Goal: Information Seeking & Learning: Compare options

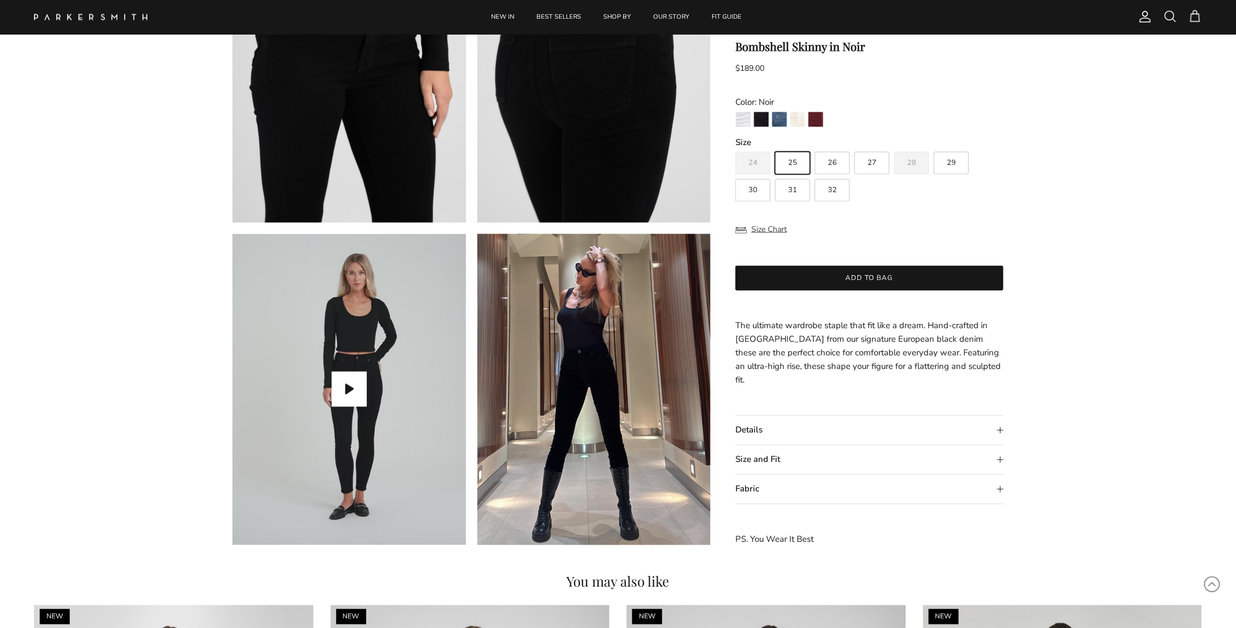
scroll to position [851, 0]
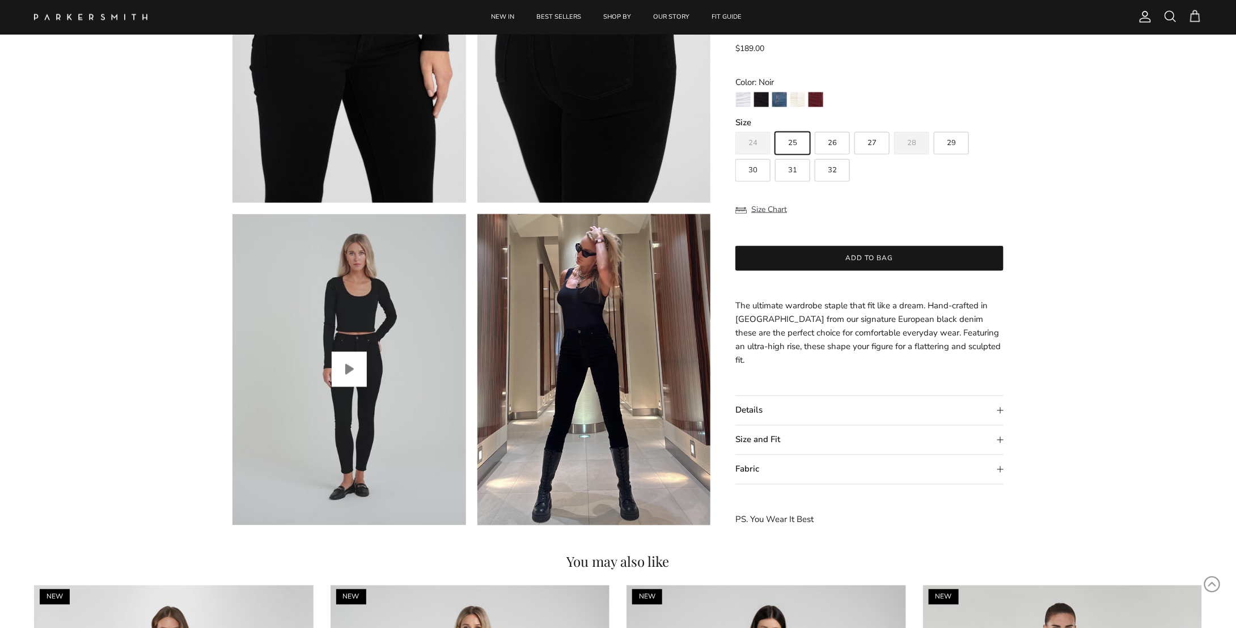
click at [352, 375] on button "Play video" at bounding box center [349, 369] width 35 height 35
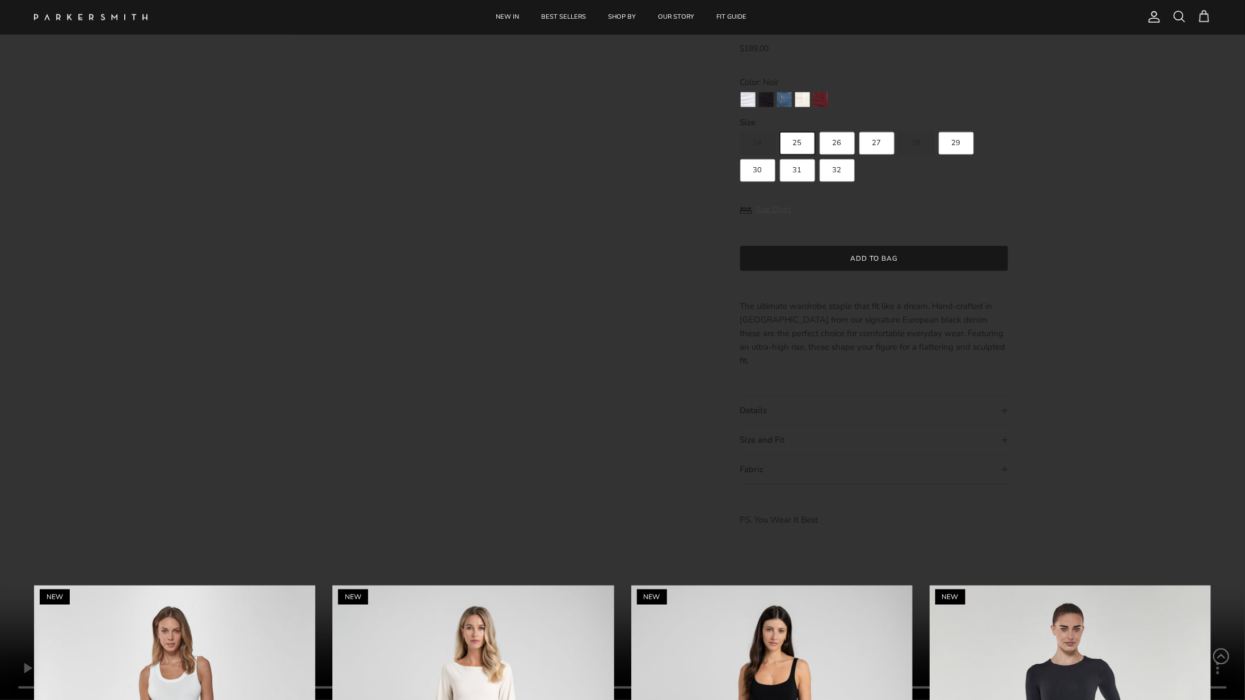
click at [795, 457] on video "Bombshell Skinny in Noir" at bounding box center [622, 350] width 1245 height 700
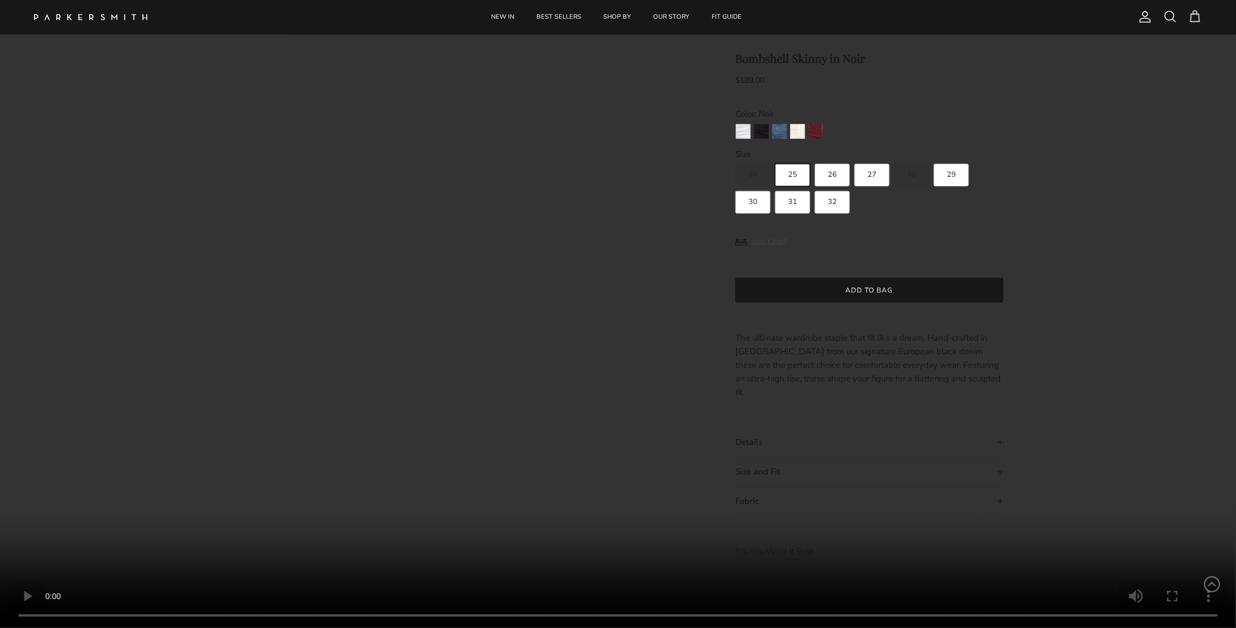
scroll to position [227, 0]
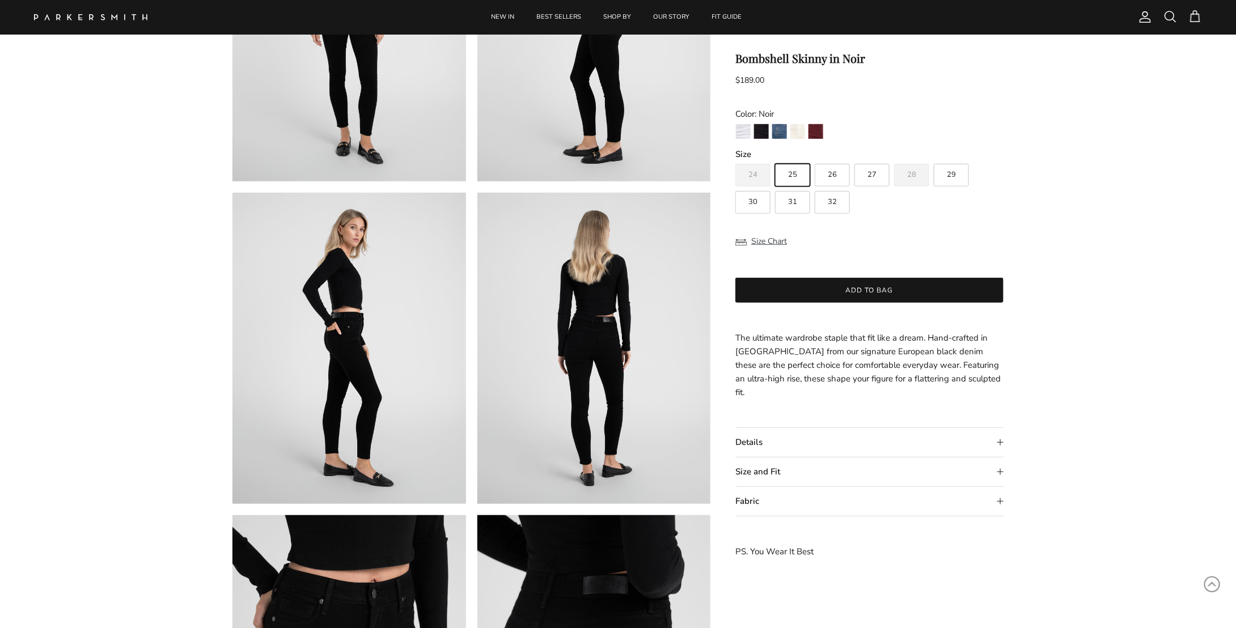
click at [342, 316] on img at bounding box center [350, 348] width 234 height 311
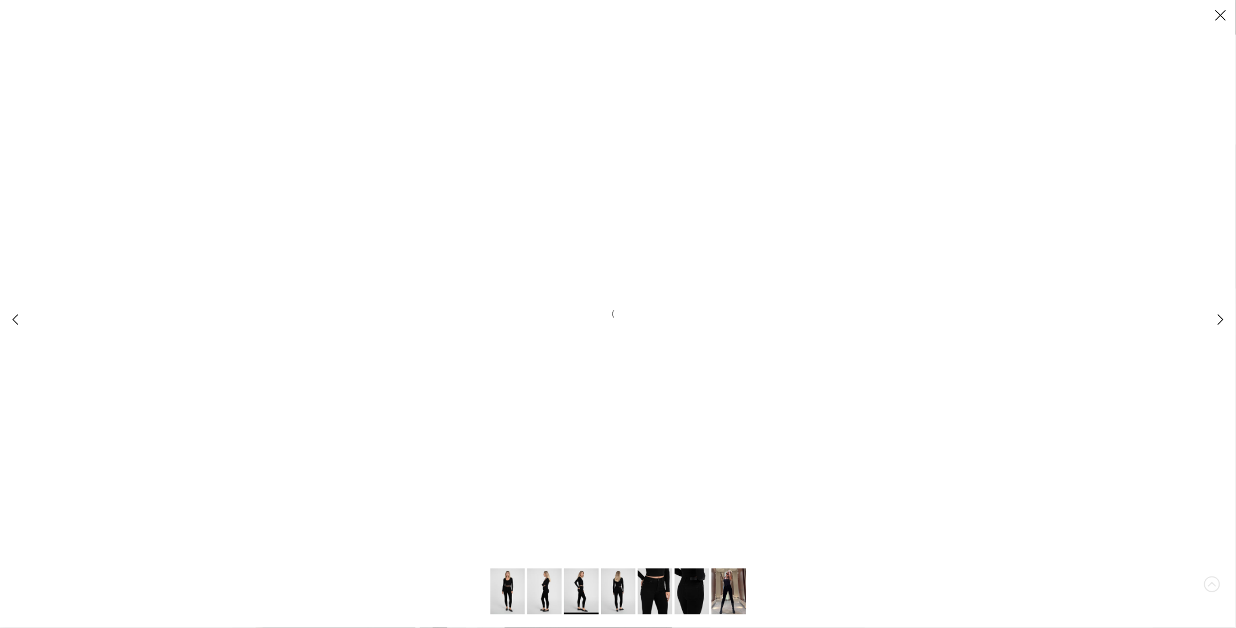
scroll to position [0, 0]
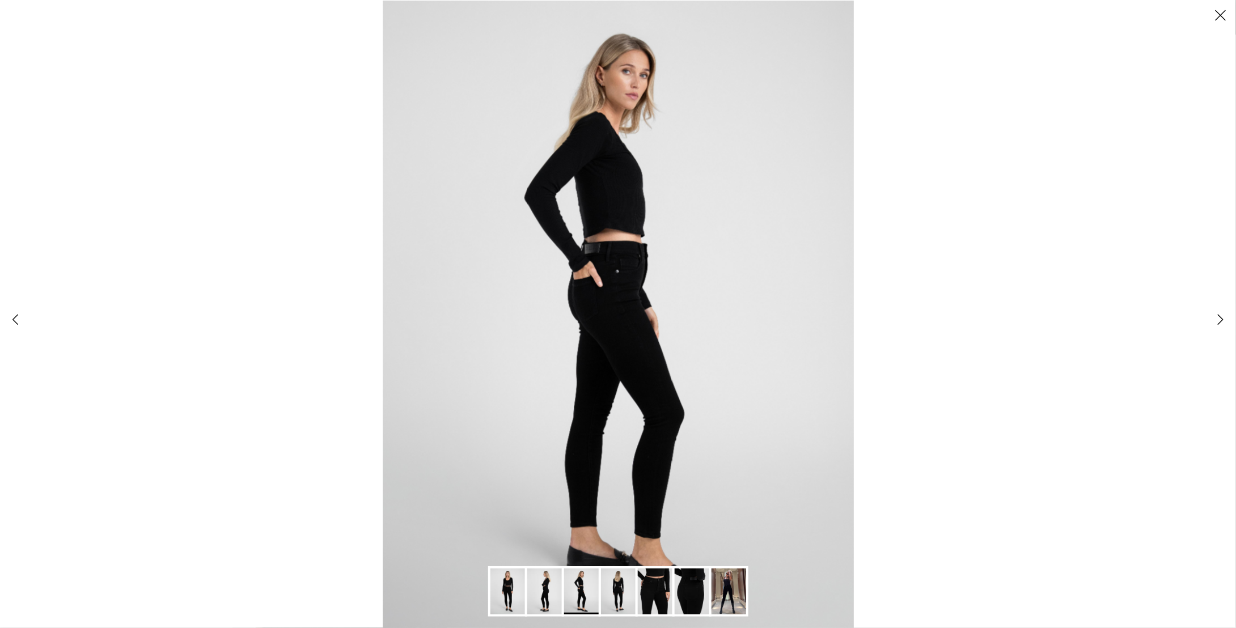
click at [623, 131] on img "Gallery Viewer" at bounding box center [618, 314] width 471 height 628
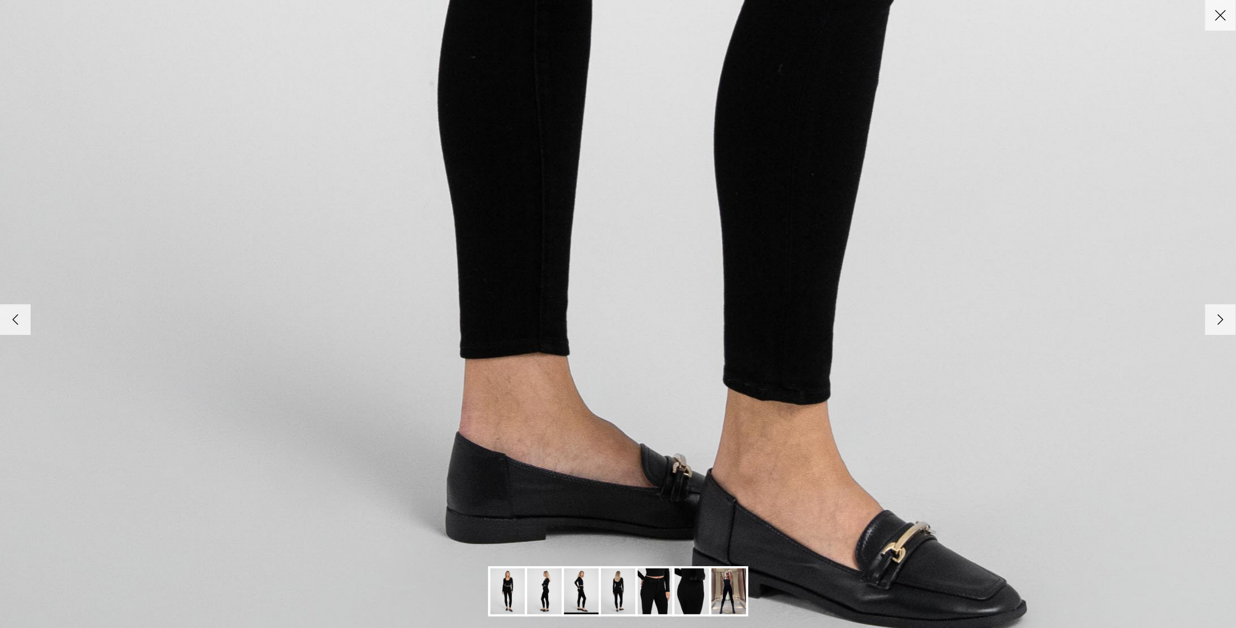
click at [549, 582] on img "Gallery Viewer" at bounding box center [544, 592] width 35 height 46
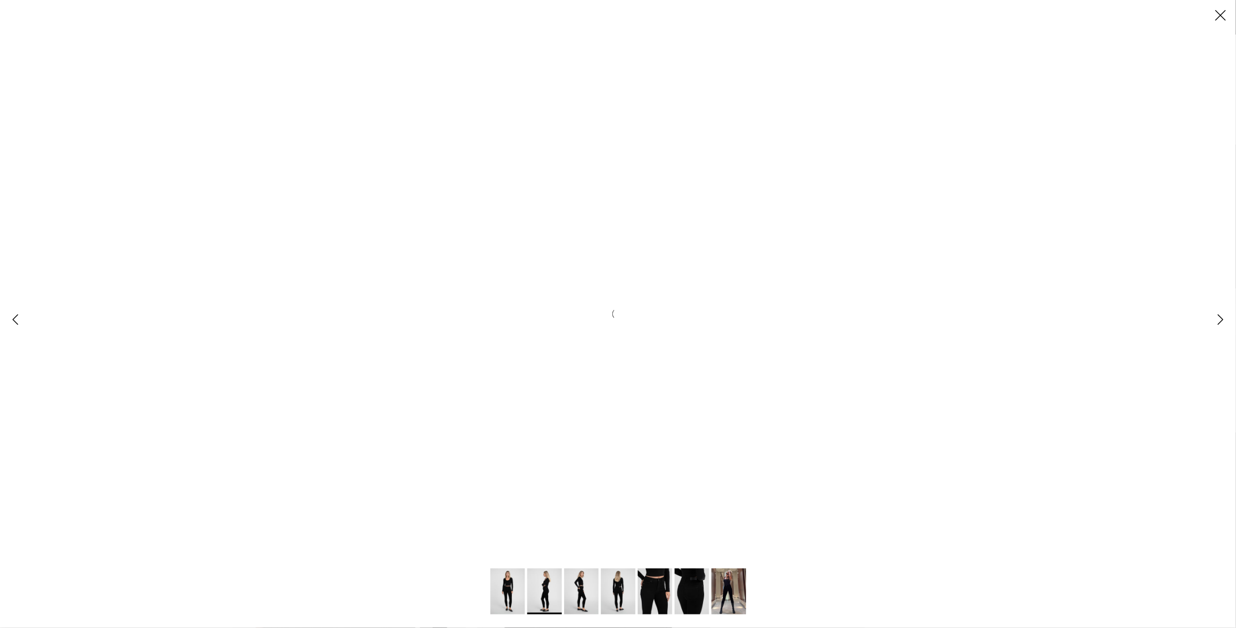
click at [631, 319] on div "Gallery Viewer" at bounding box center [618, 314] width 1236 height 628
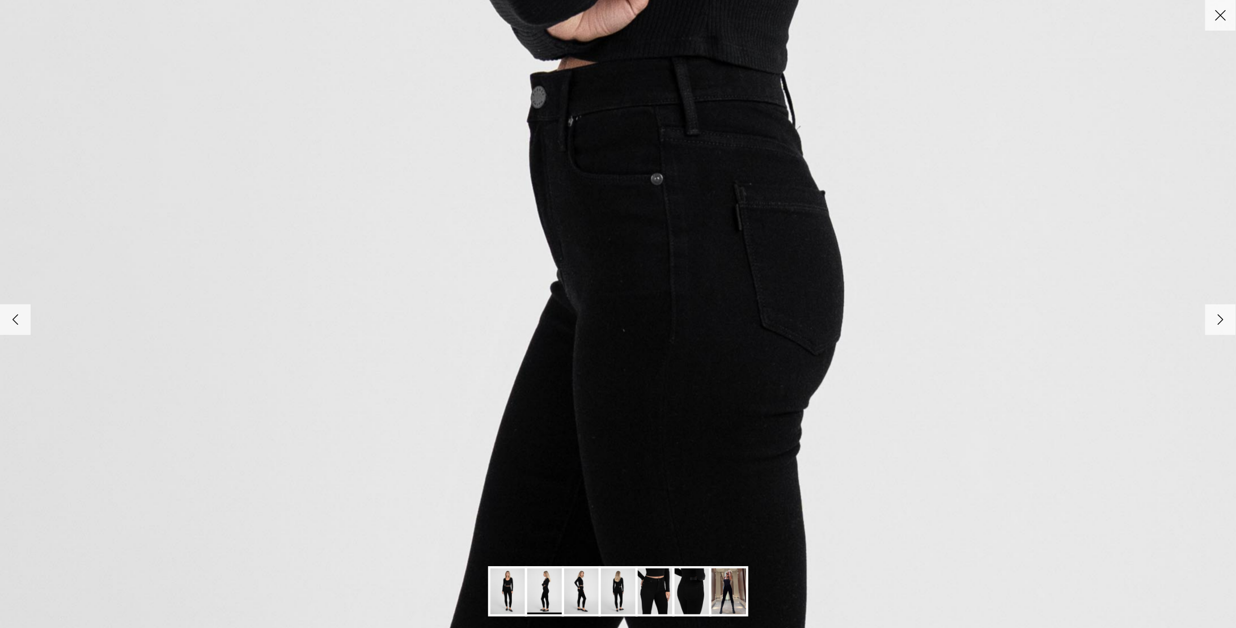
click at [635, 319] on img "Gallery Viewer" at bounding box center [611, 301] width 1786 height 2383
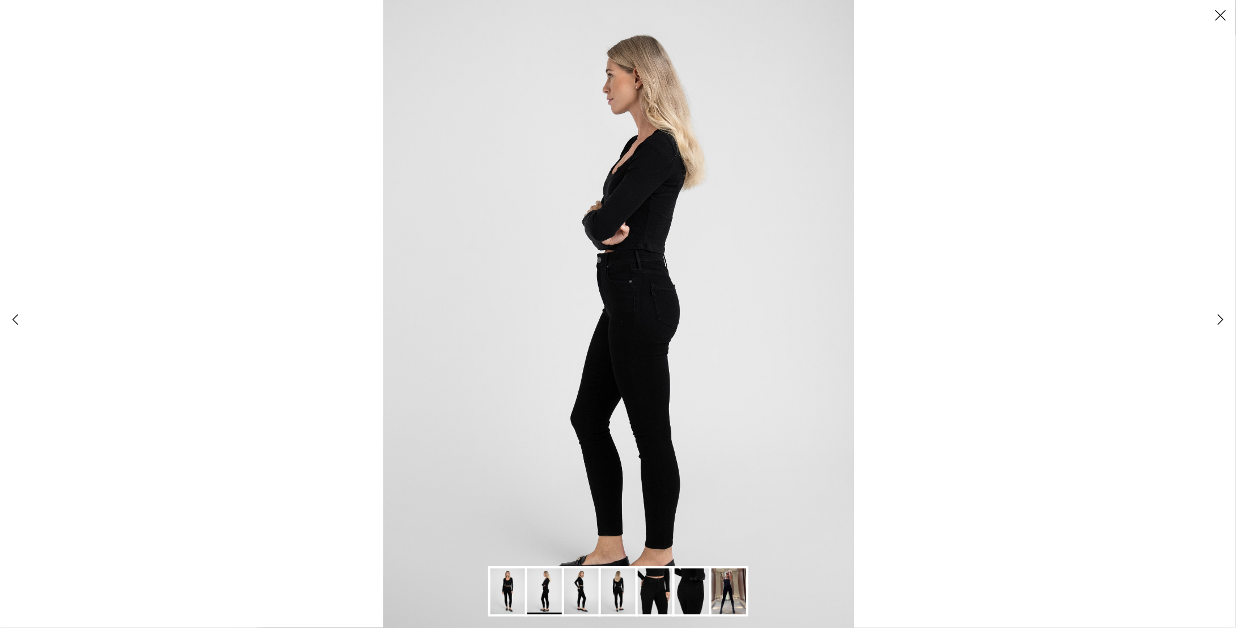
click at [505, 593] on img "Gallery Viewer" at bounding box center [508, 592] width 35 height 46
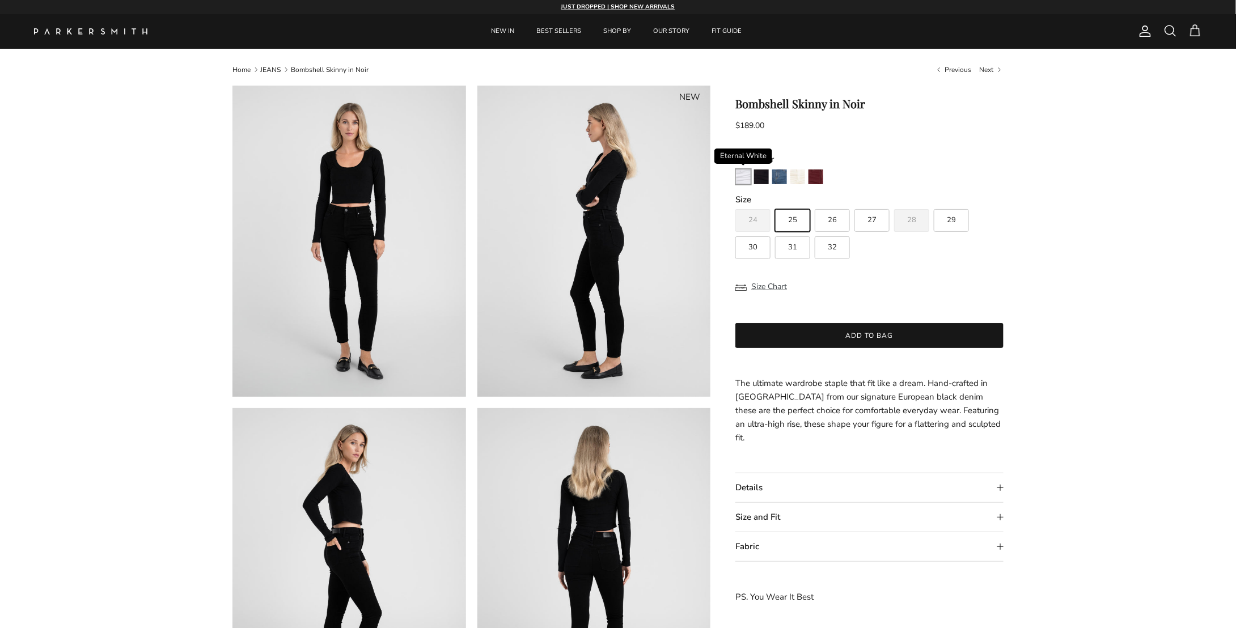
click at [742, 175] on img "Eternal White" at bounding box center [743, 177] width 15 height 15
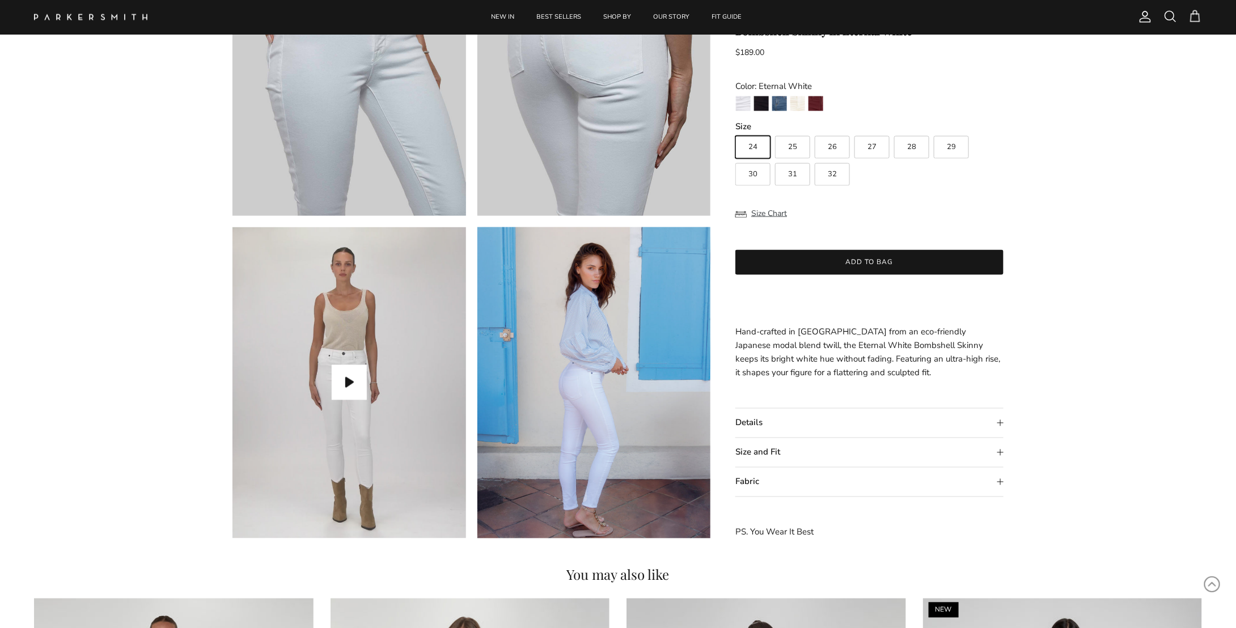
scroll to position [851, 0]
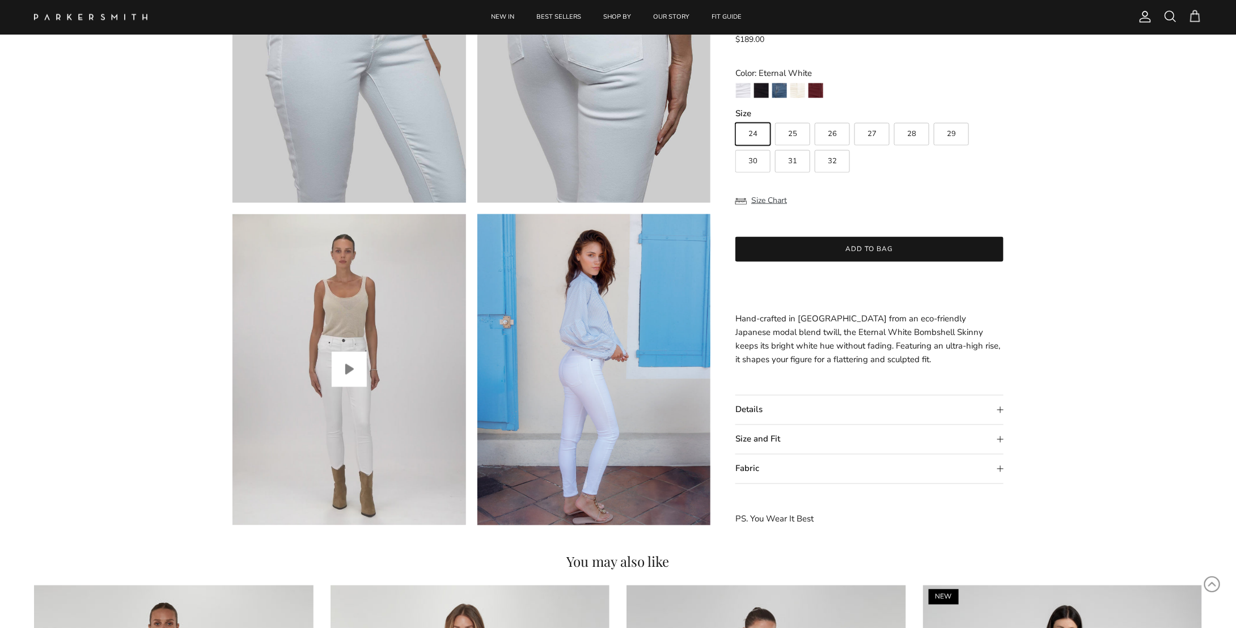
click at [357, 384] on button "Play video" at bounding box center [349, 369] width 35 height 35
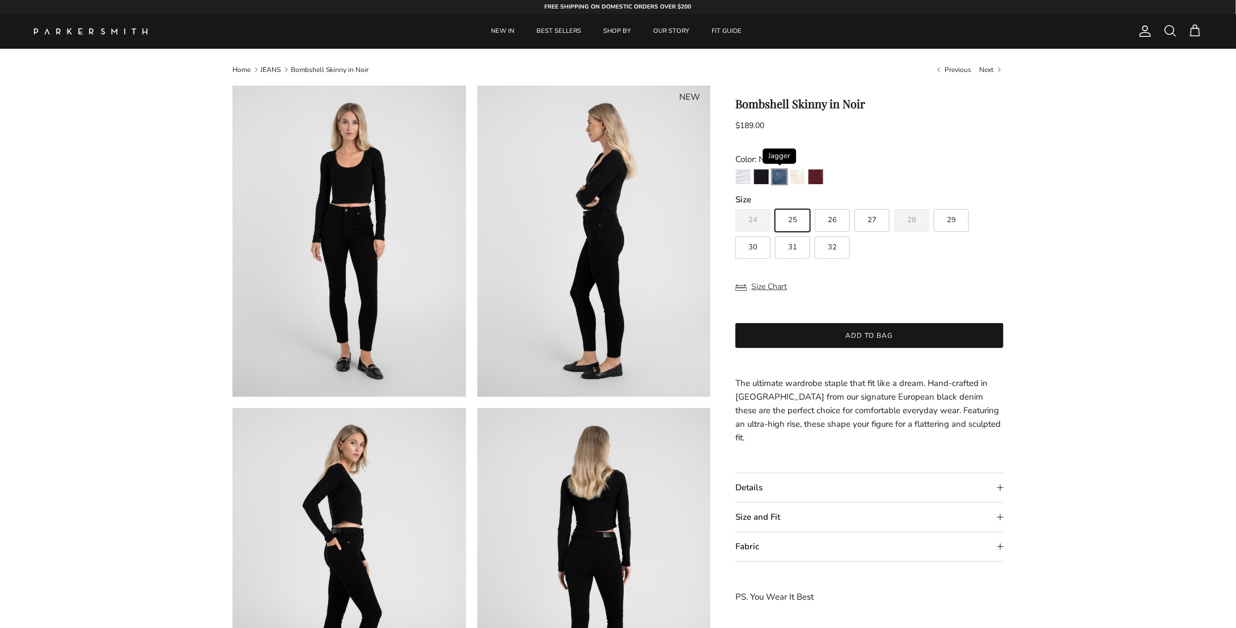
click at [781, 178] on img "Jagger" at bounding box center [779, 177] width 15 height 15
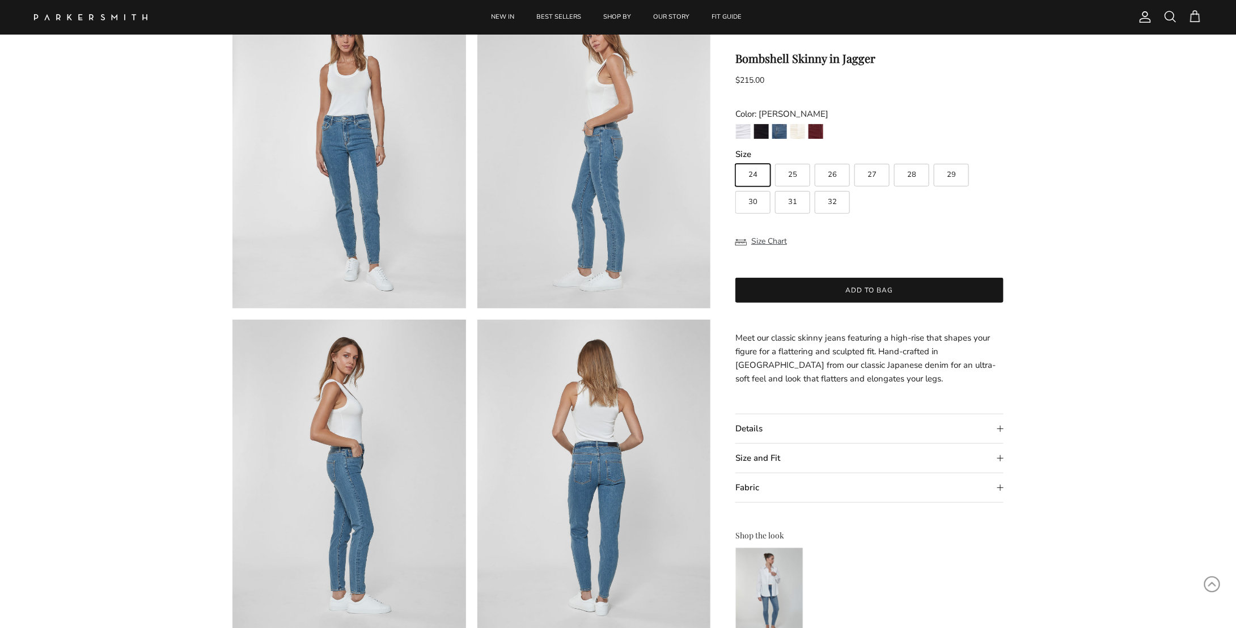
scroll to position [113, 0]
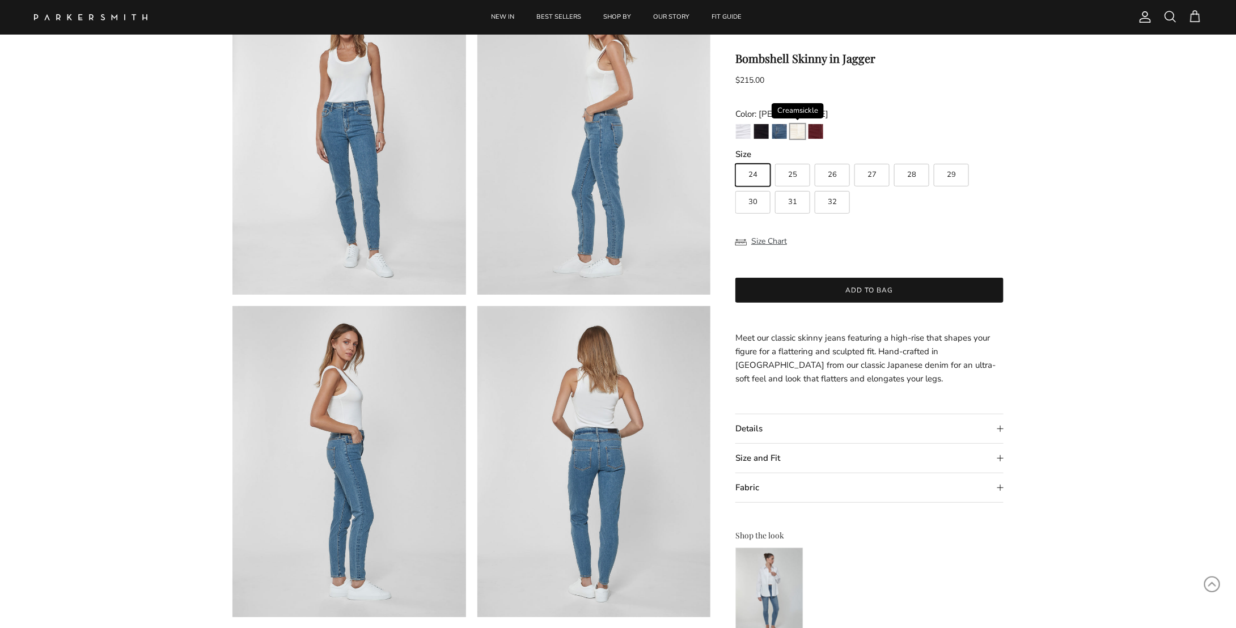
click at [795, 134] on img "Creamsickle" at bounding box center [798, 131] width 15 height 15
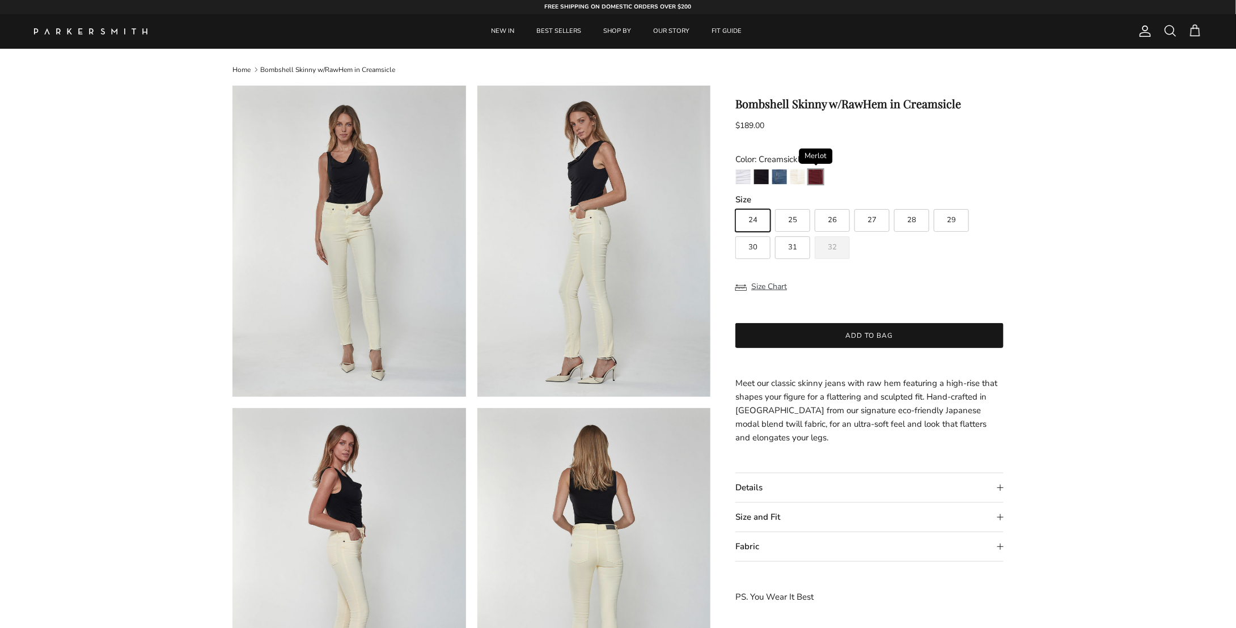
click at [817, 180] on img "Merlot" at bounding box center [816, 177] width 15 height 15
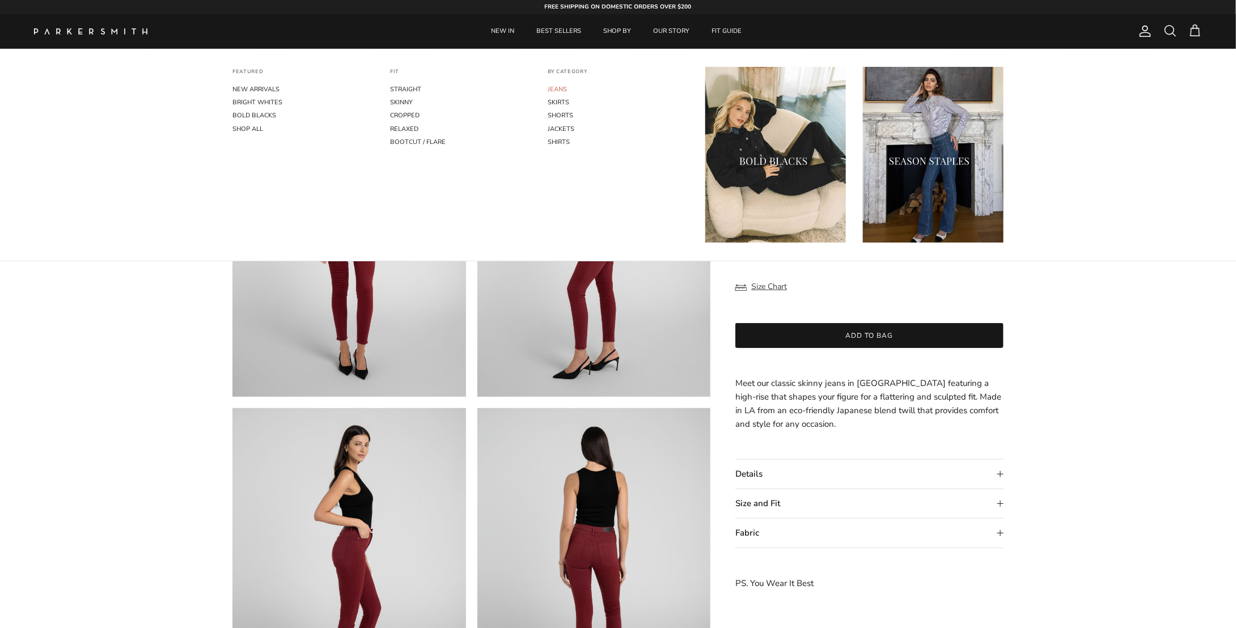
click at [559, 89] on link "JEANS" at bounding box center [618, 89] width 141 height 13
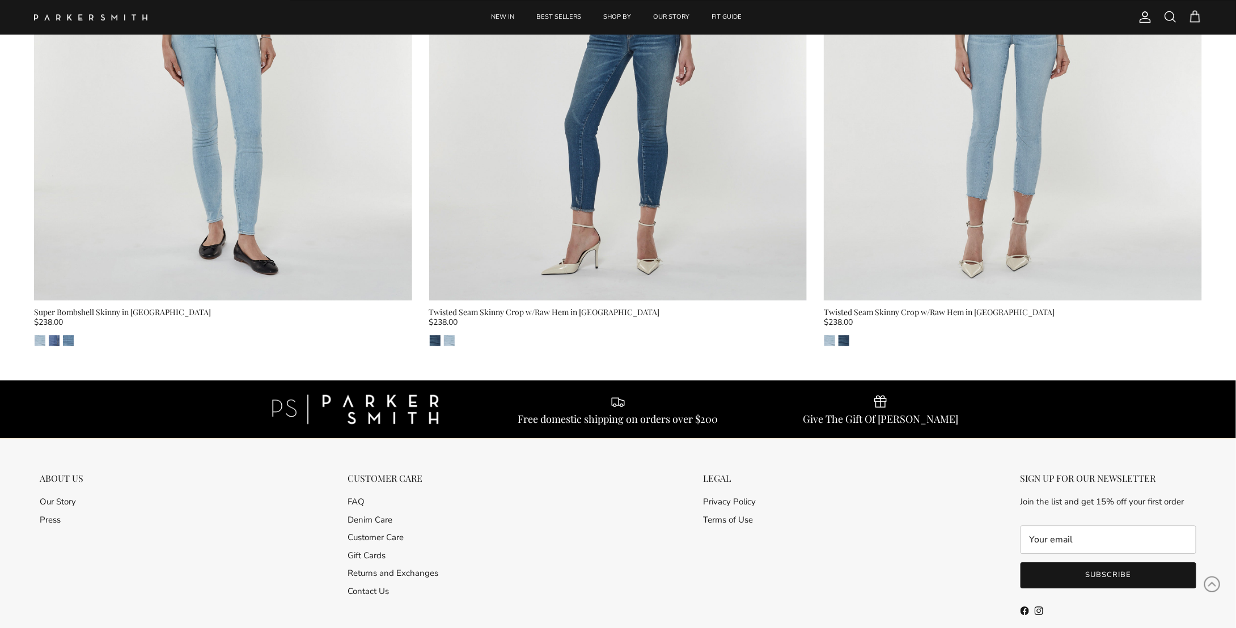
scroll to position [14337, 0]
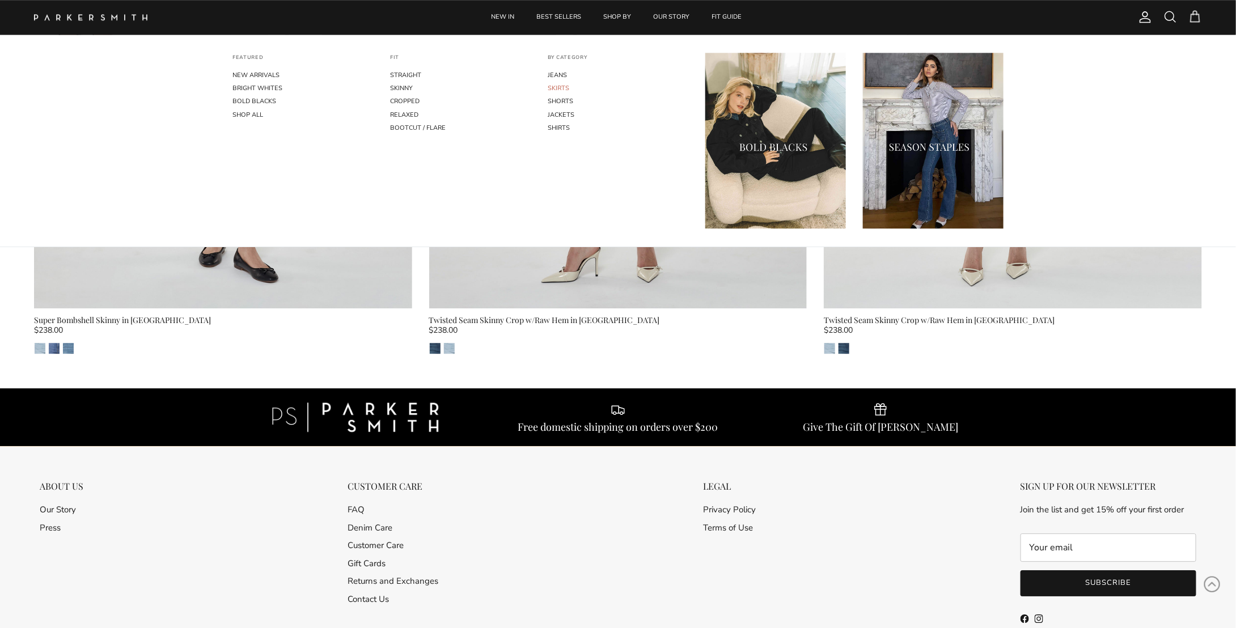
click at [560, 85] on link "SKIRTS" at bounding box center [618, 88] width 141 height 13
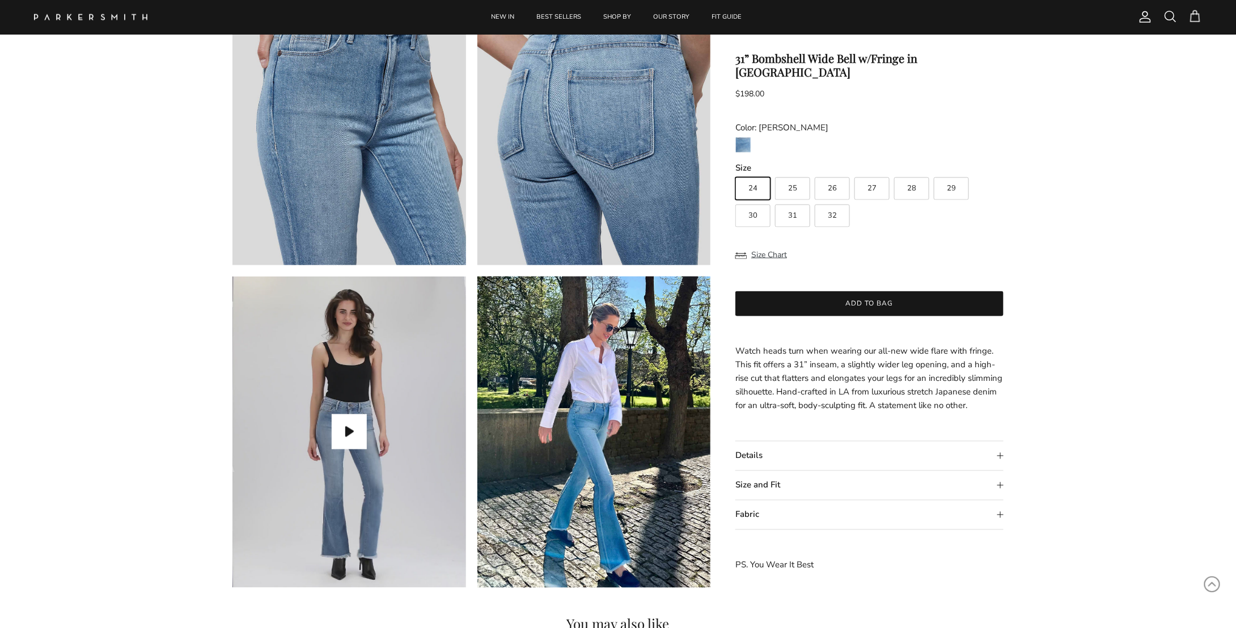
scroll to position [907, 0]
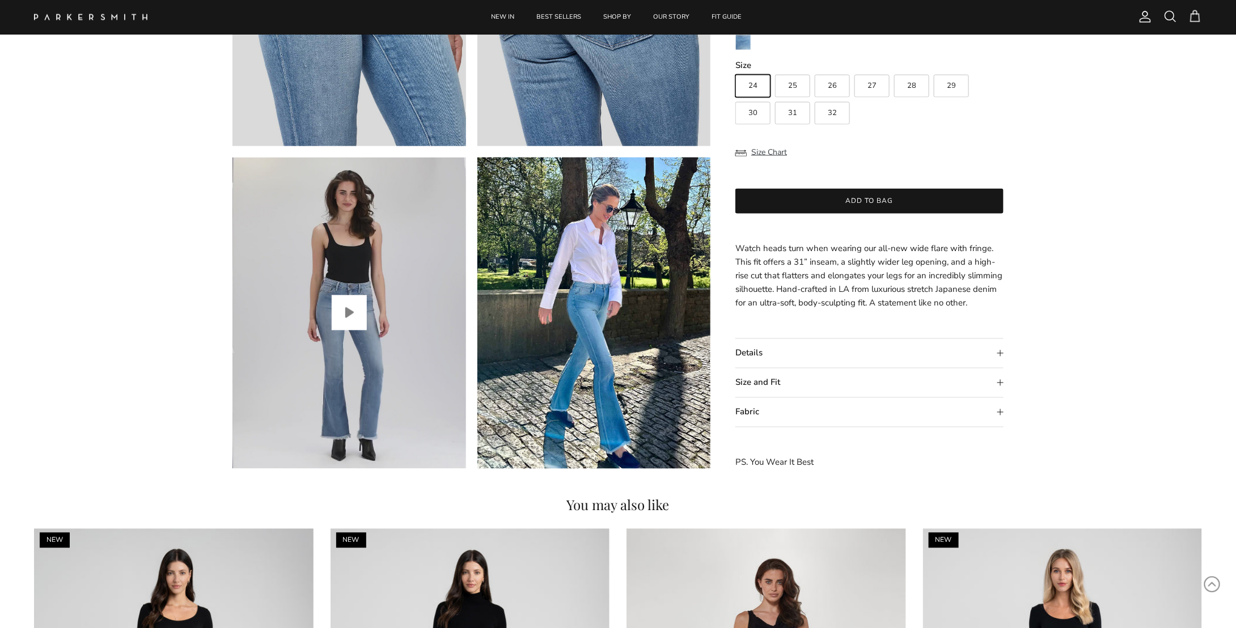
click at [339, 309] on button "Play video" at bounding box center [349, 312] width 35 height 35
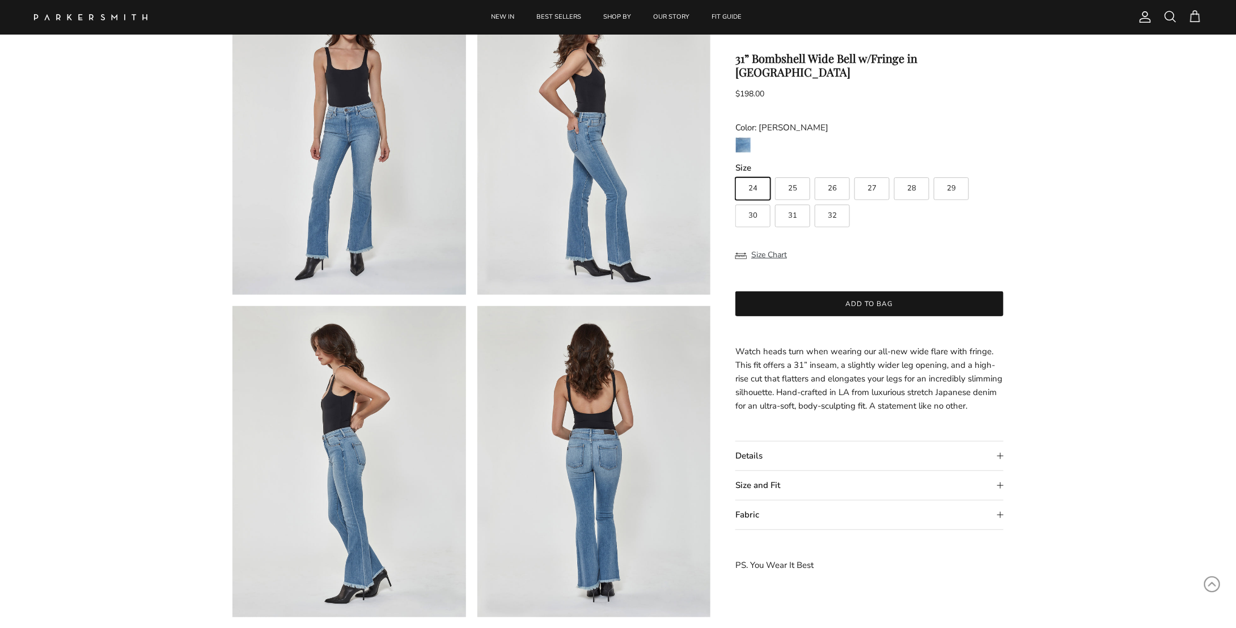
scroll to position [0, 0]
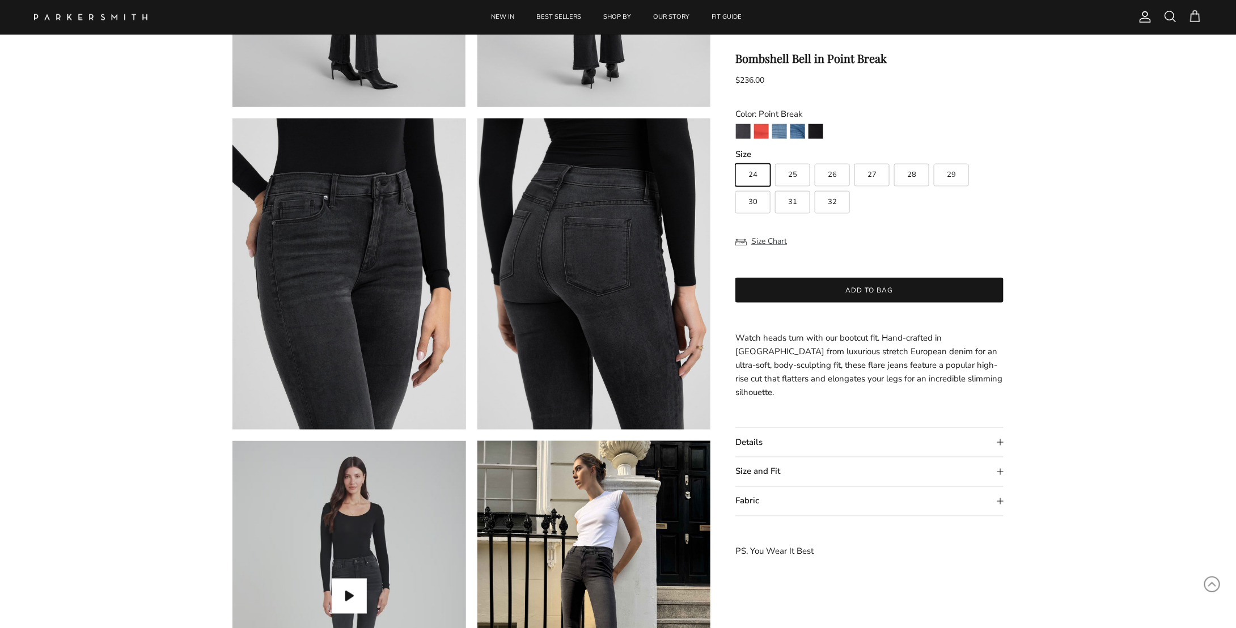
scroll to position [794, 0]
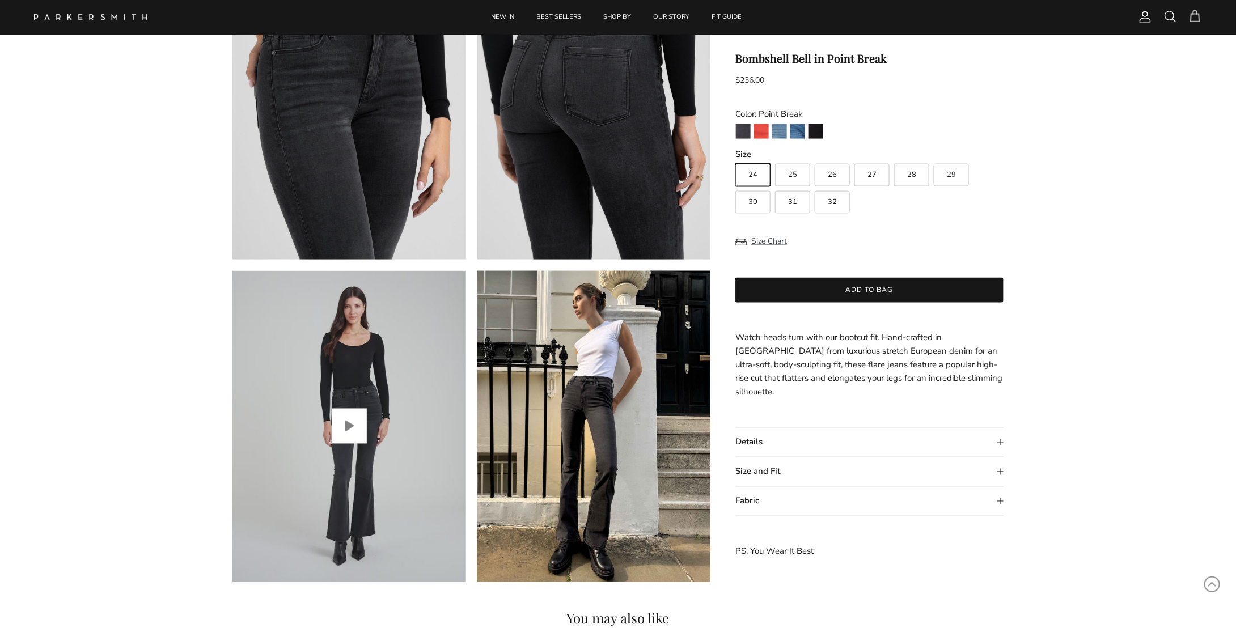
click at [344, 428] on button "Play video" at bounding box center [349, 426] width 35 height 35
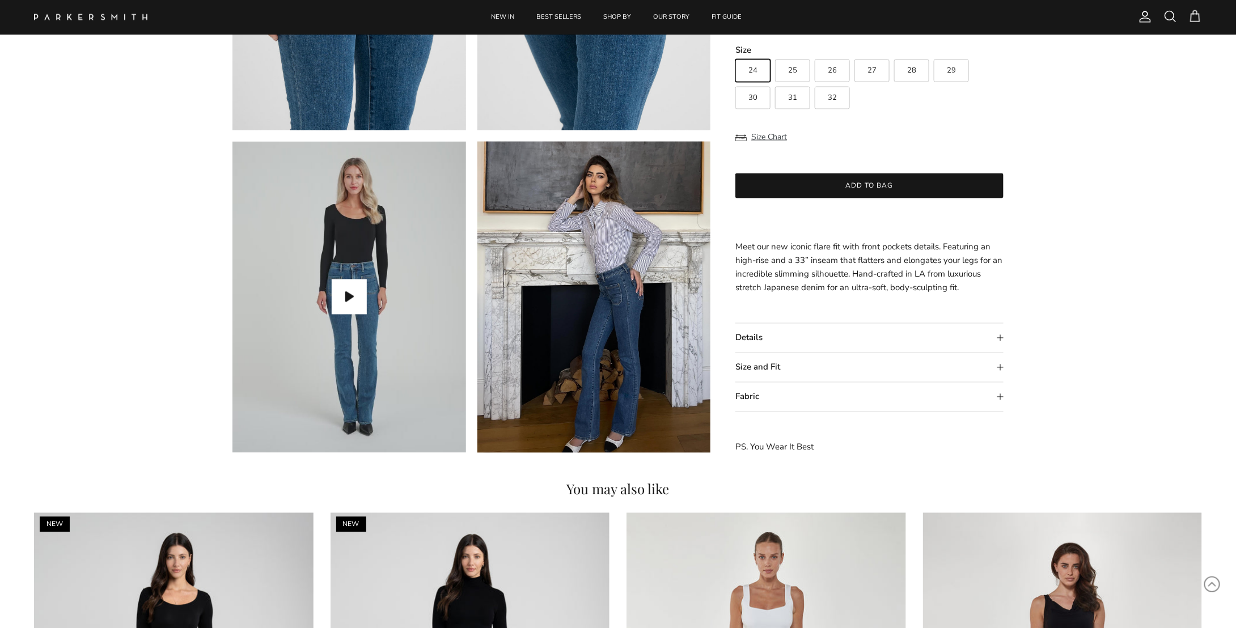
scroll to position [907, 0]
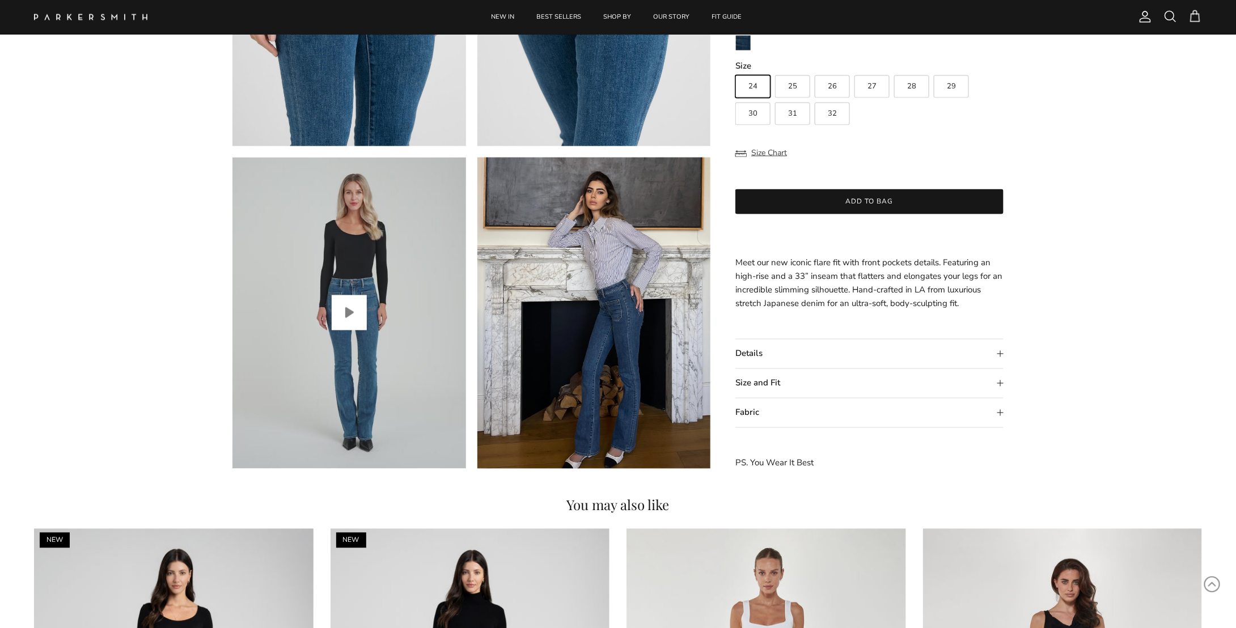
click at [350, 316] on button "Play video" at bounding box center [349, 312] width 35 height 35
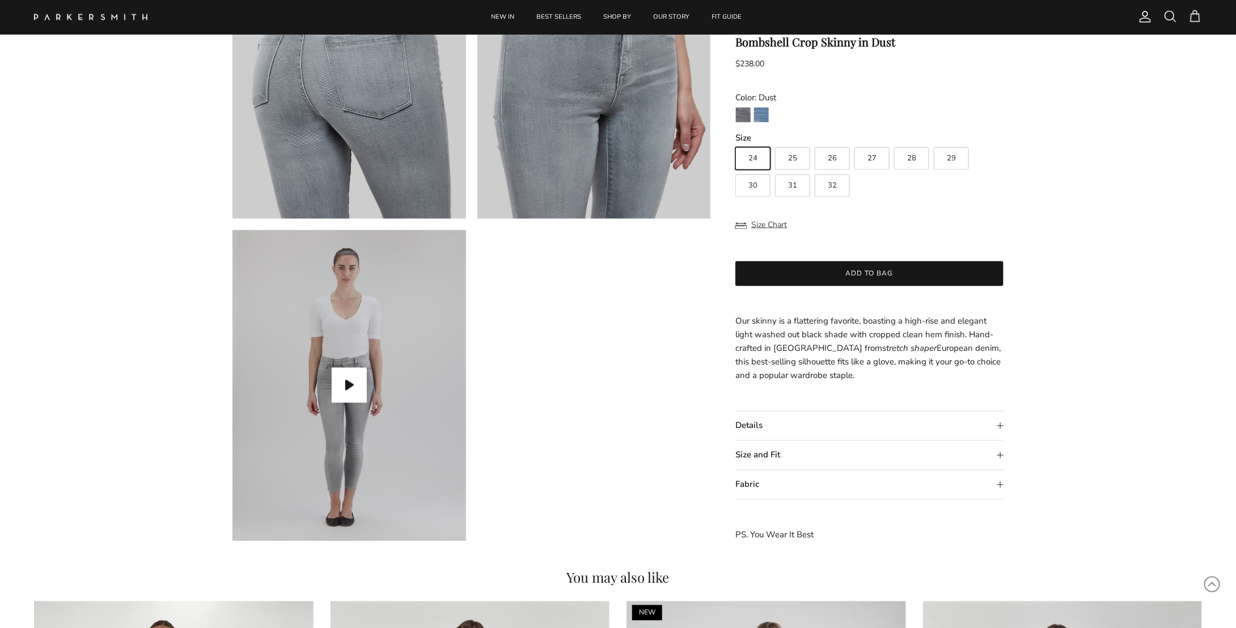
scroll to position [851, 0]
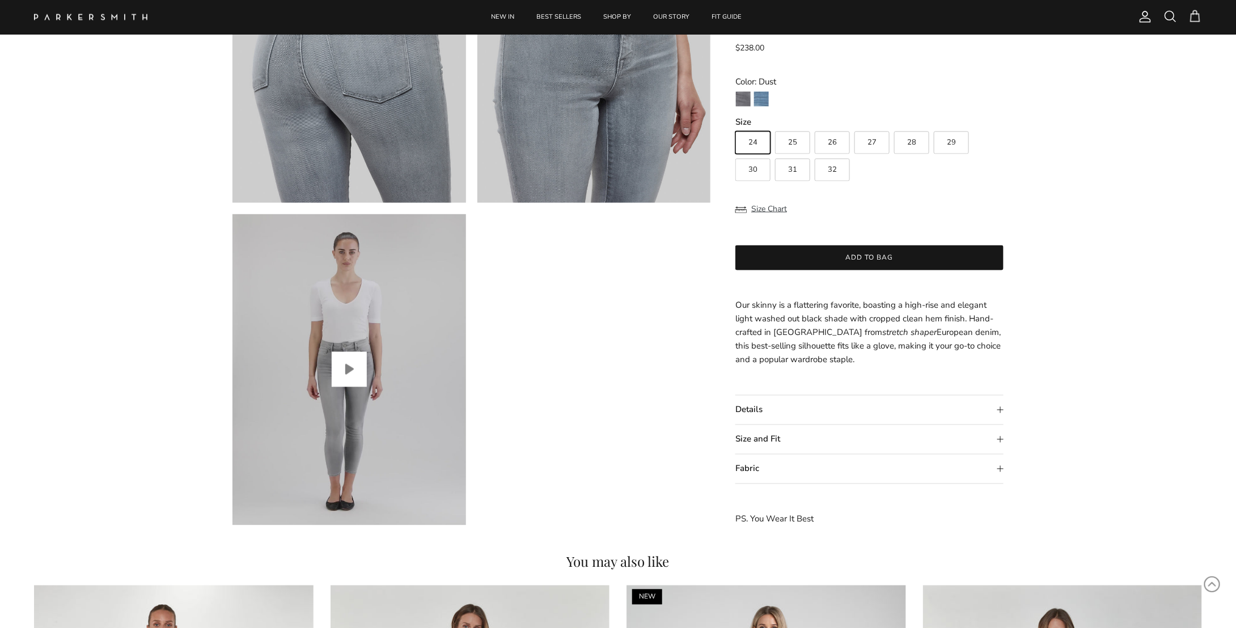
click at [362, 373] on button "Play video" at bounding box center [349, 369] width 35 height 35
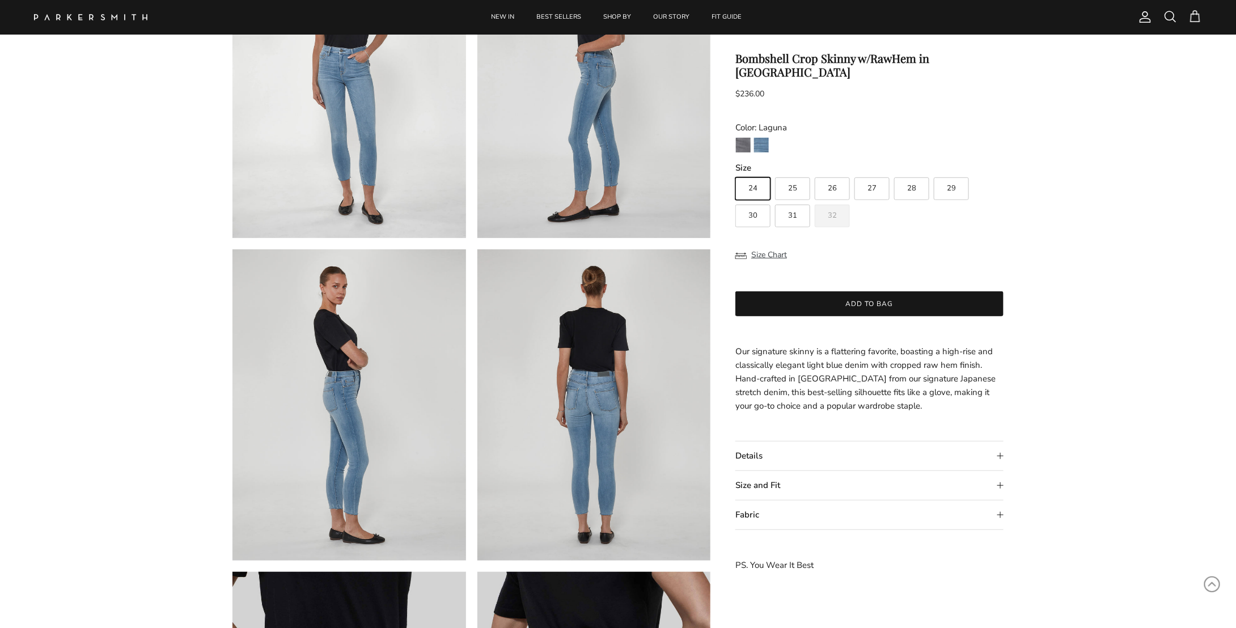
scroll to position [57, 0]
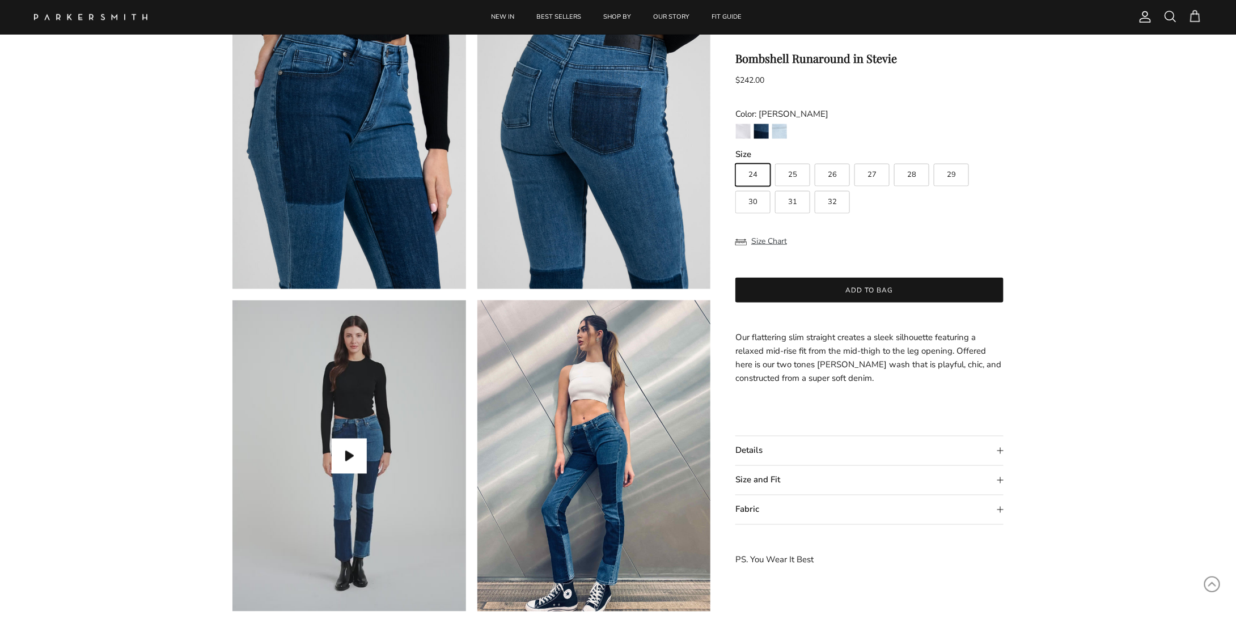
scroll to position [851, 0]
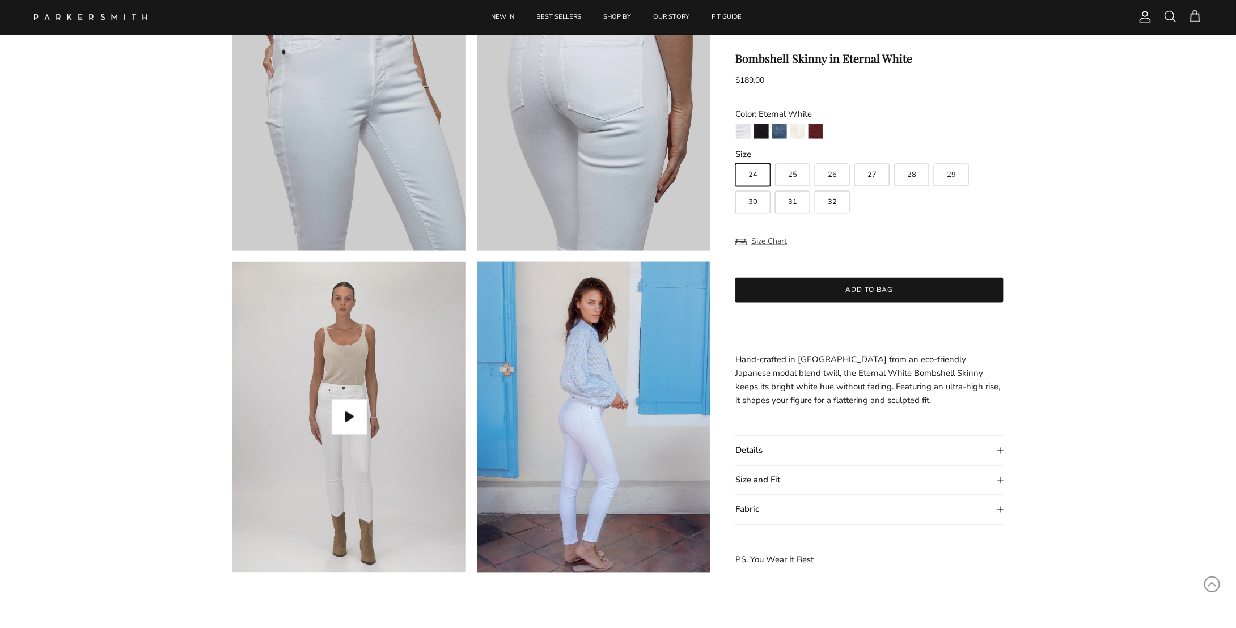
scroll to position [851, 0]
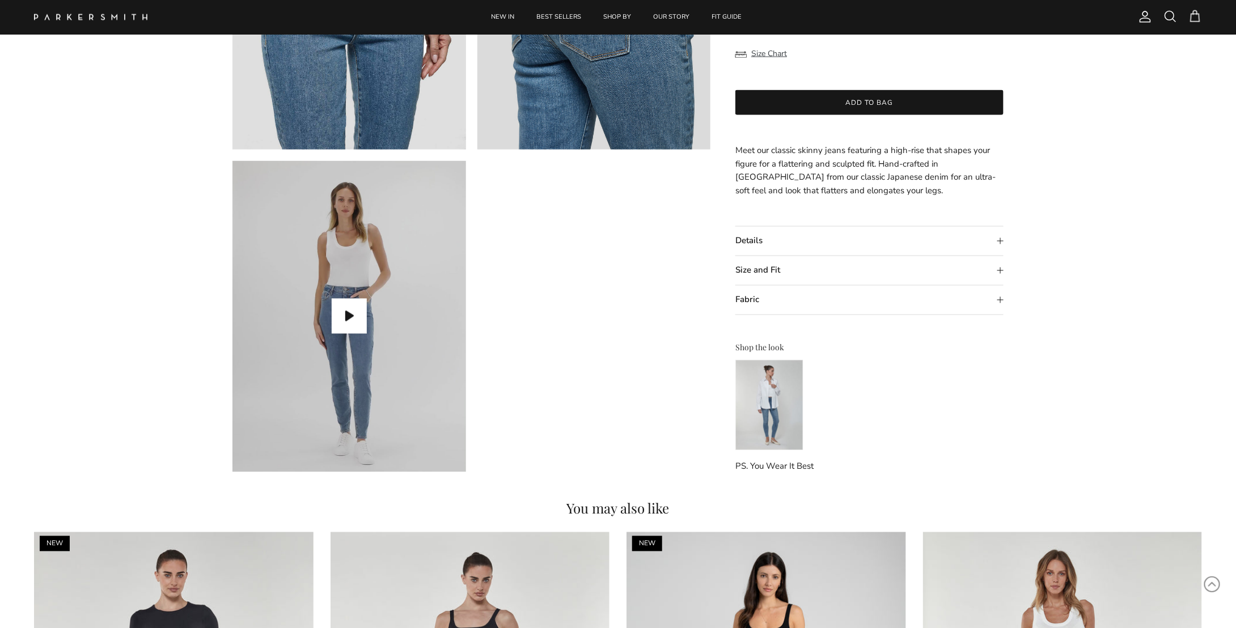
scroll to position [907, 0]
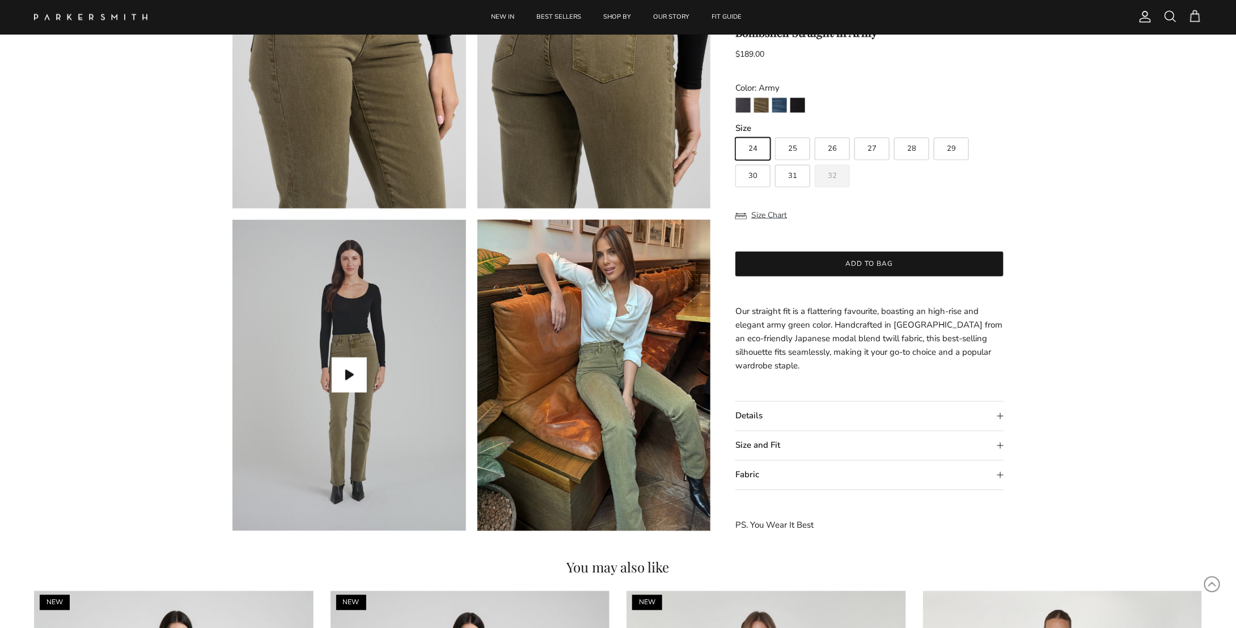
scroll to position [851, 0]
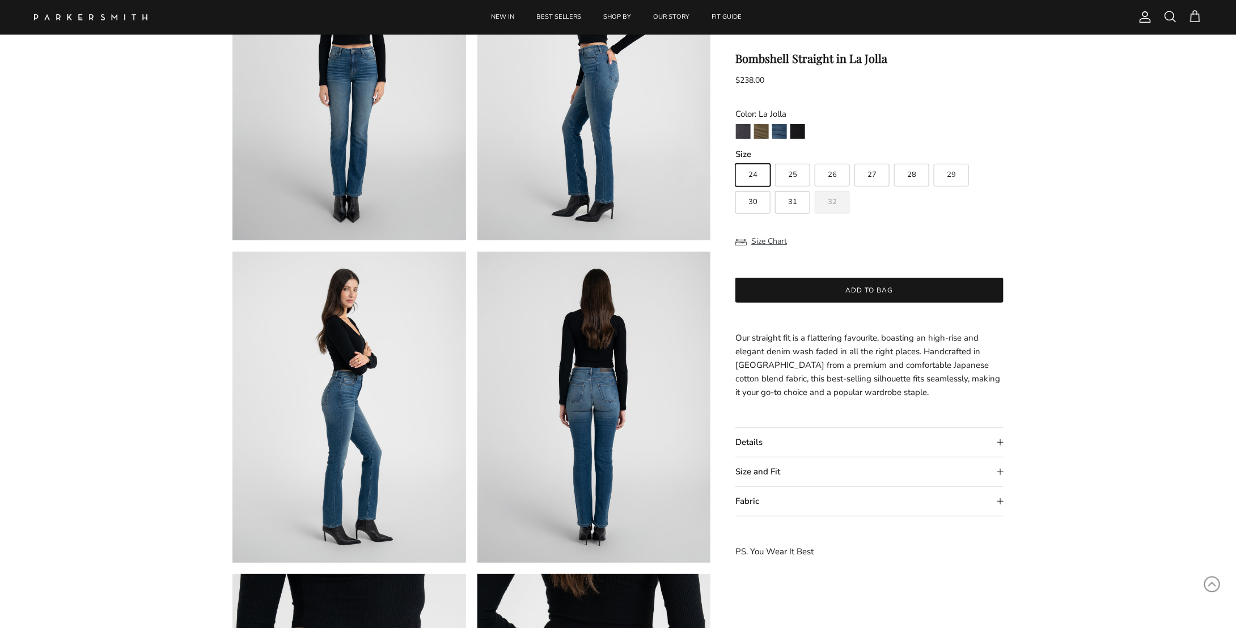
scroll to position [170, 0]
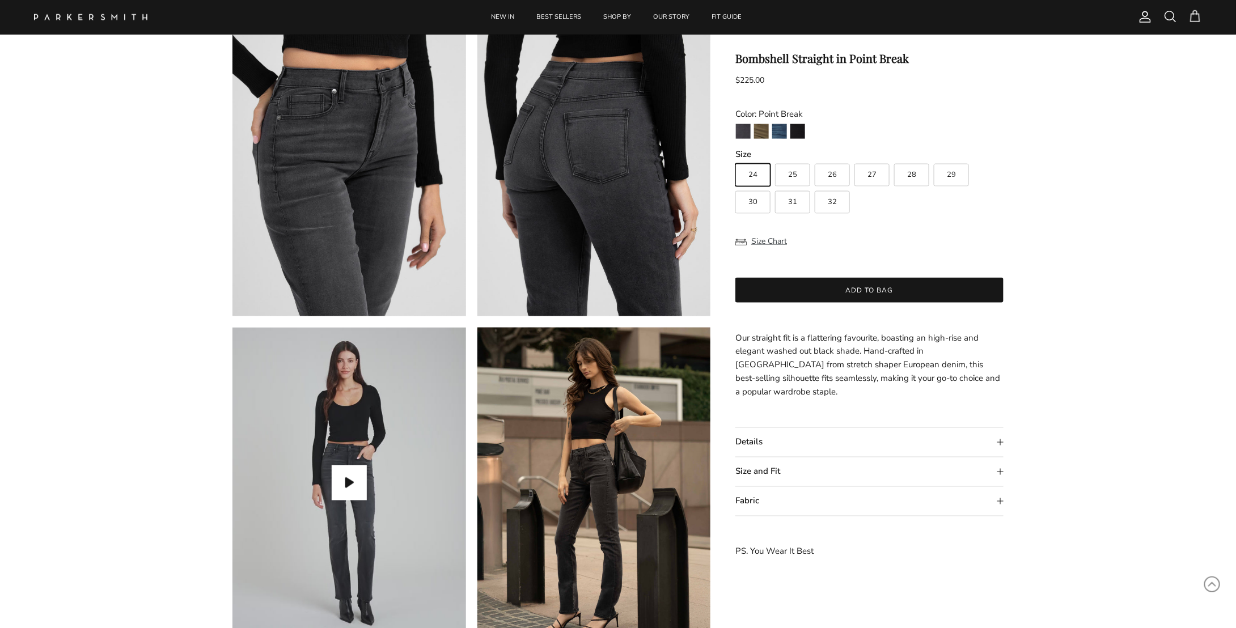
scroll to position [851, 0]
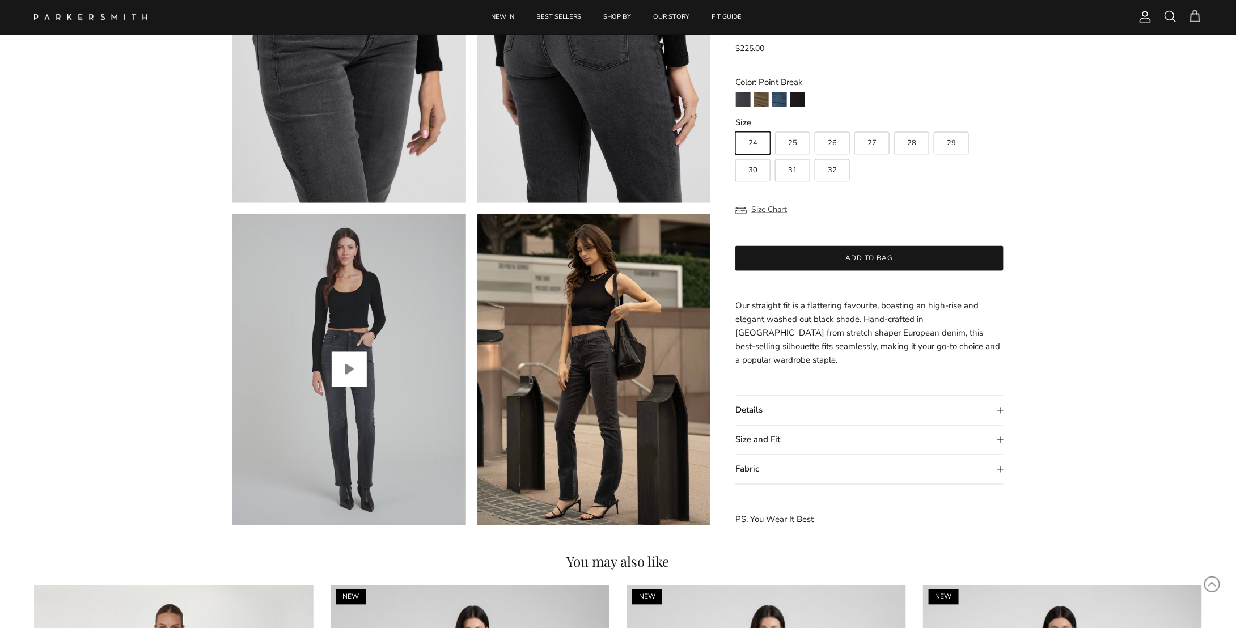
click at [350, 360] on button "Play video" at bounding box center [349, 369] width 35 height 35
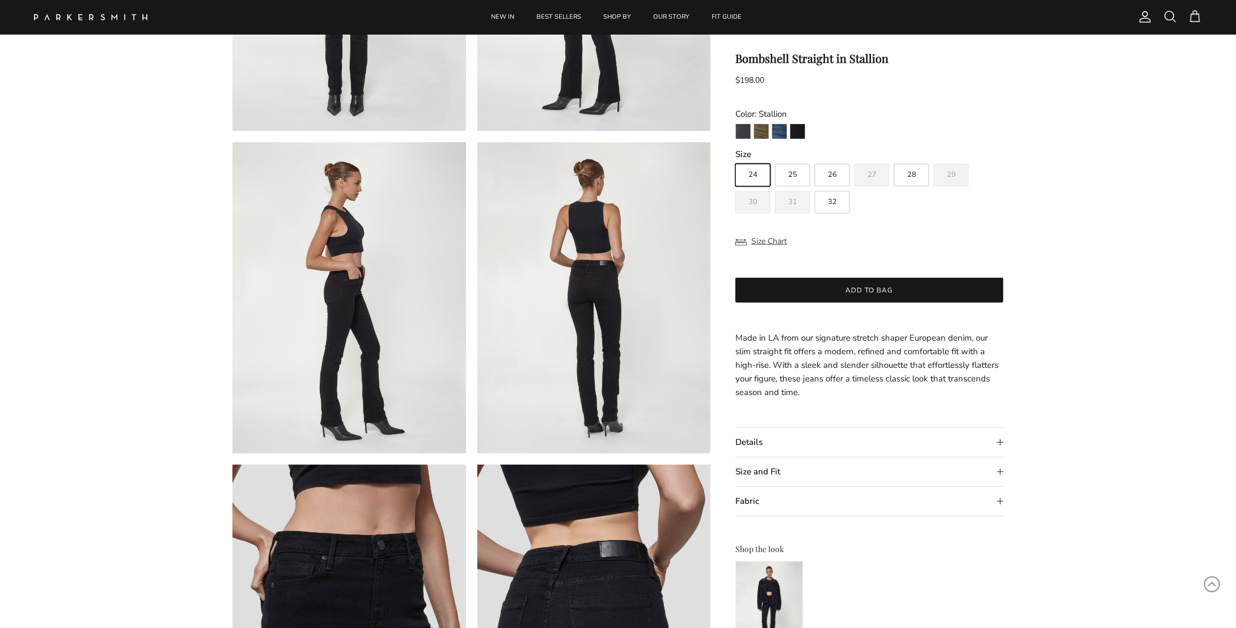
scroll to position [284, 0]
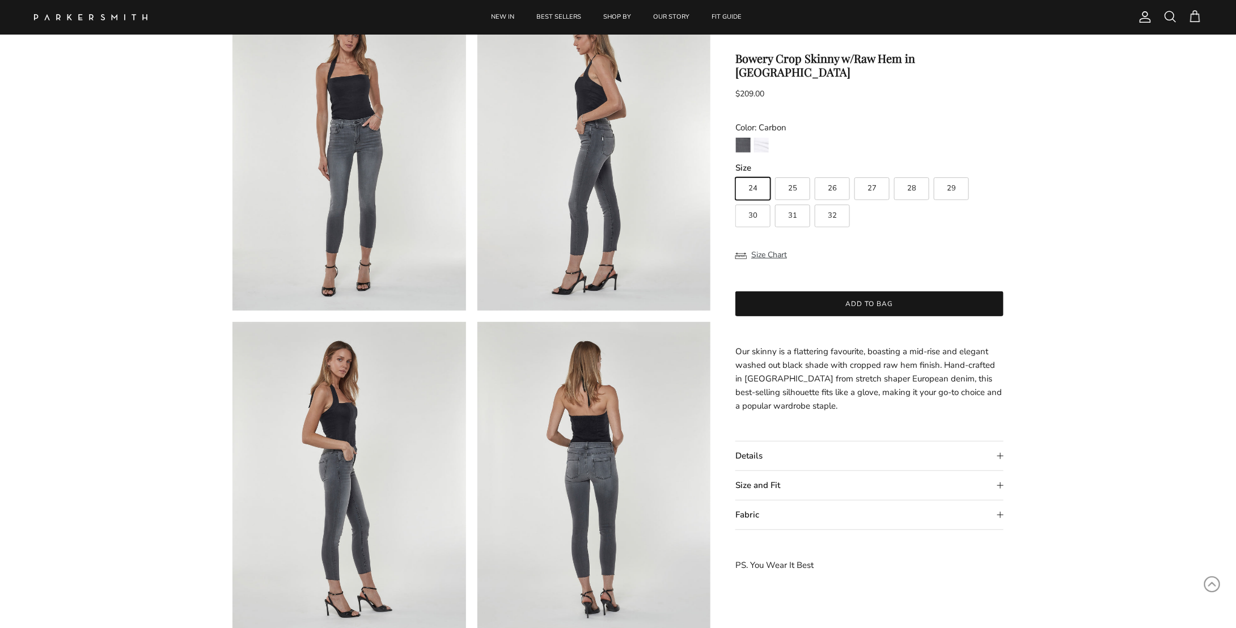
scroll to position [113, 0]
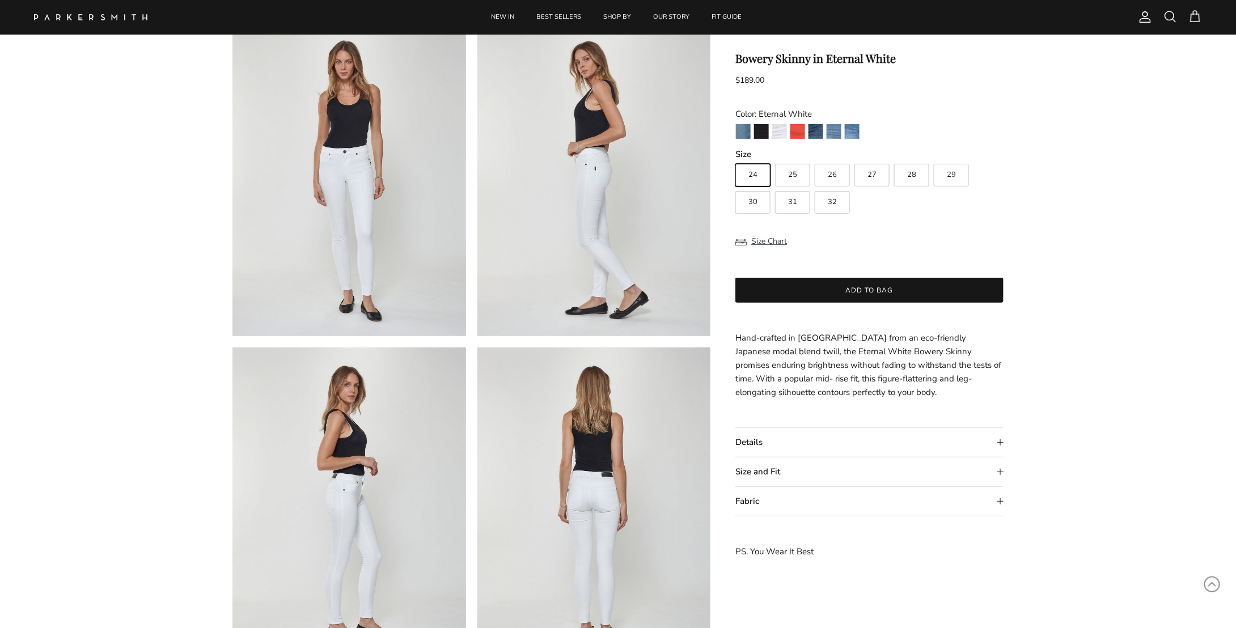
scroll to position [113, 0]
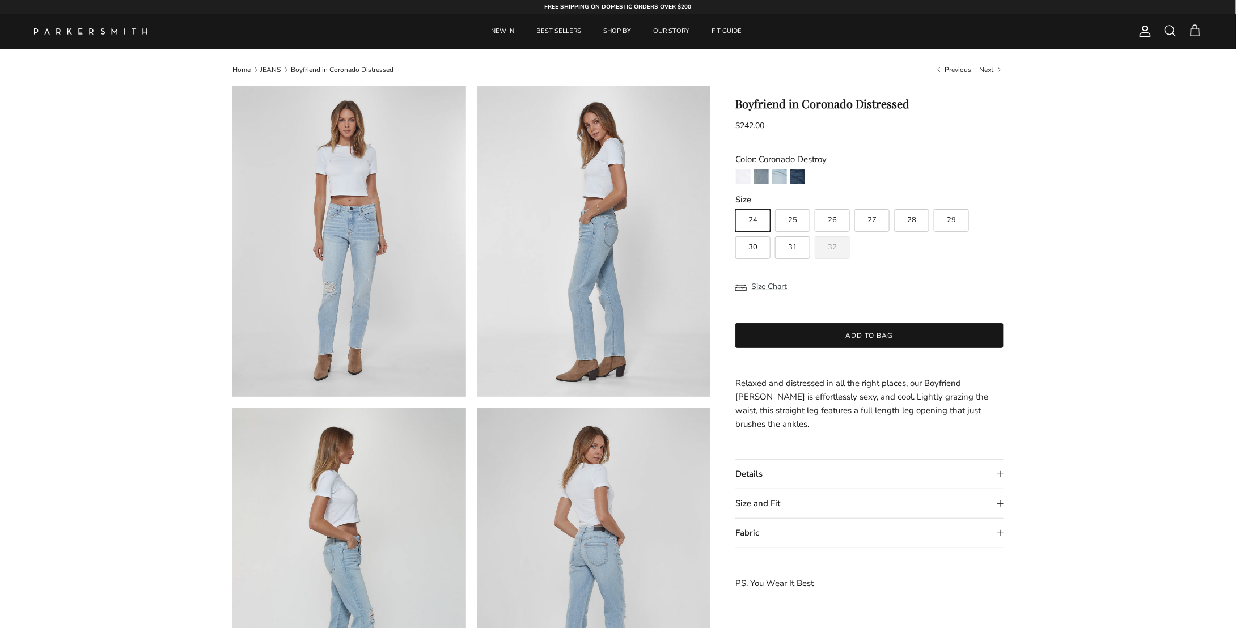
scroll to position [113, 0]
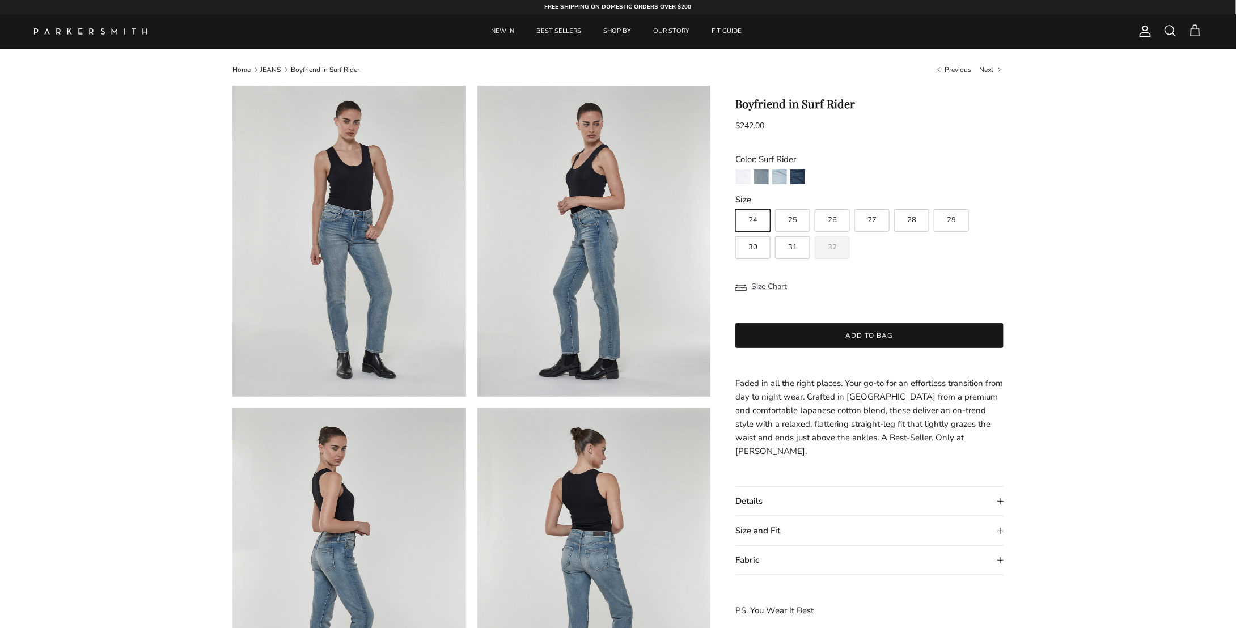
scroll to position [170, 0]
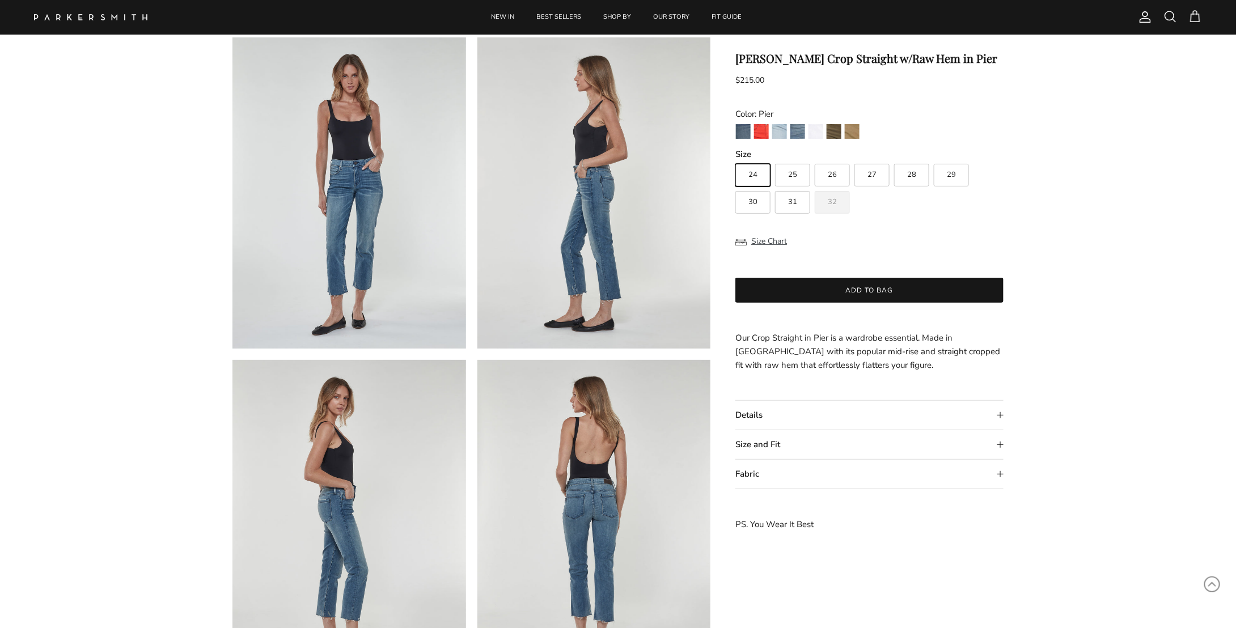
scroll to position [57, 0]
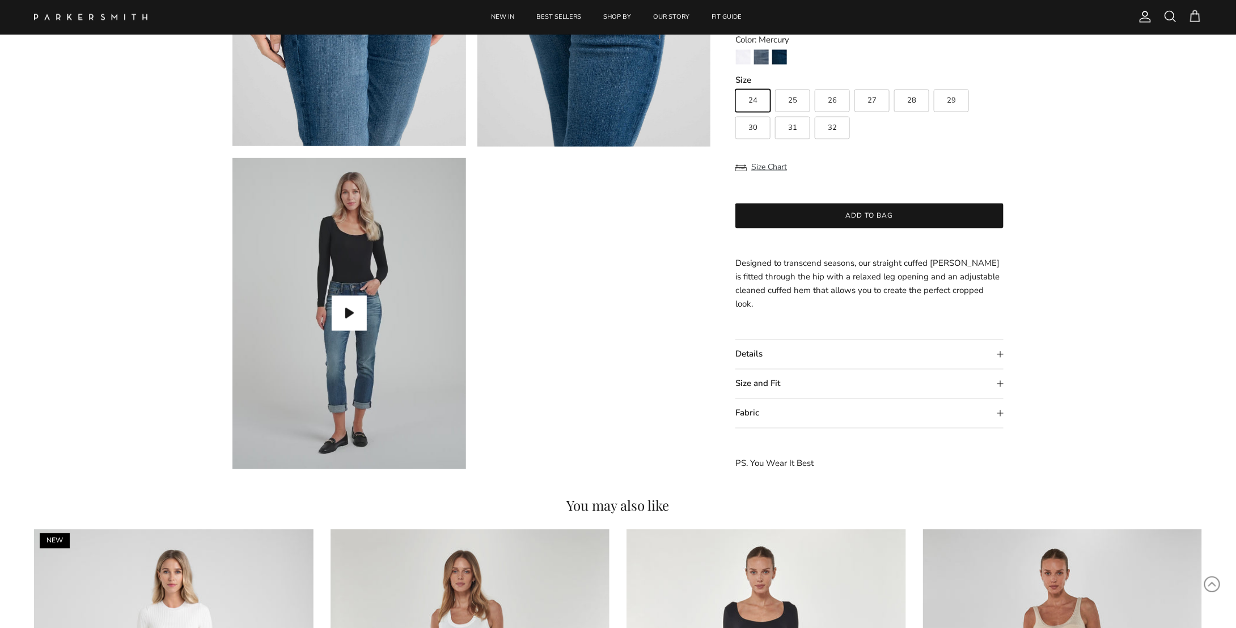
scroll to position [907, 0]
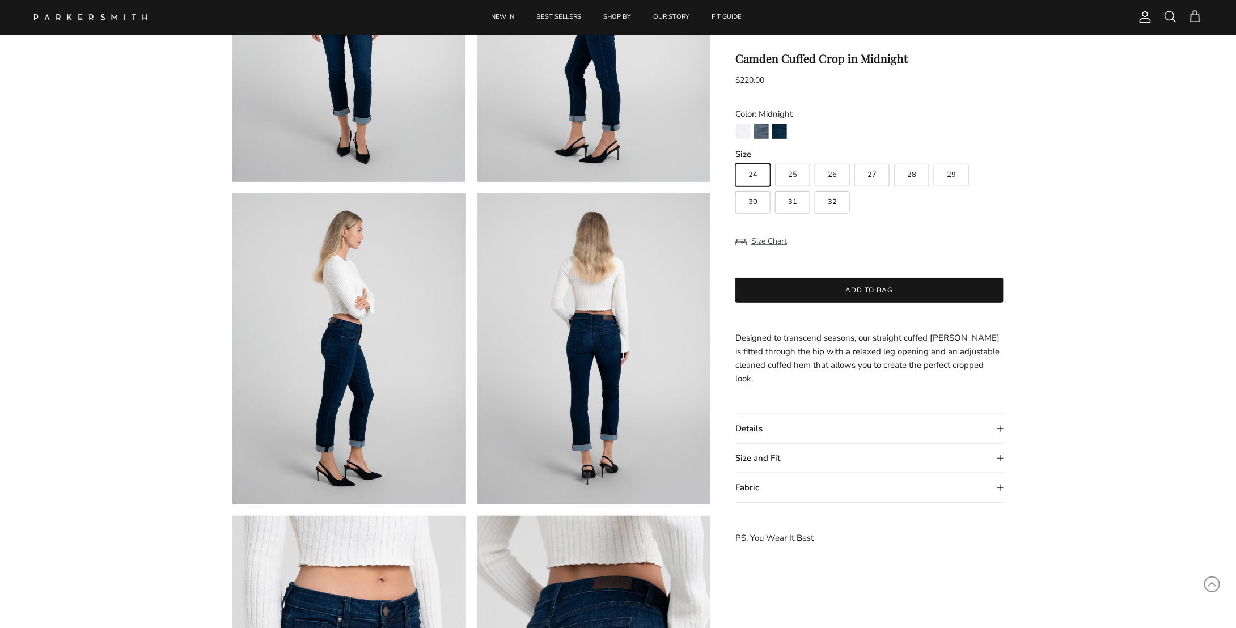
scroll to position [227, 0]
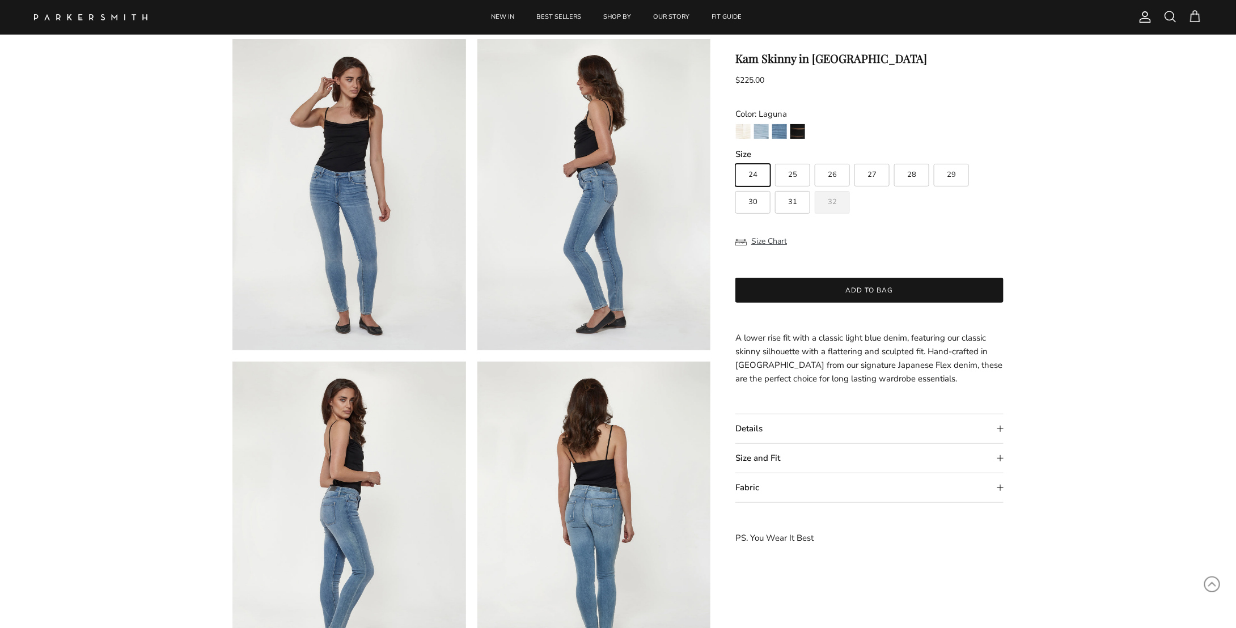
scroll to position [57, 0]
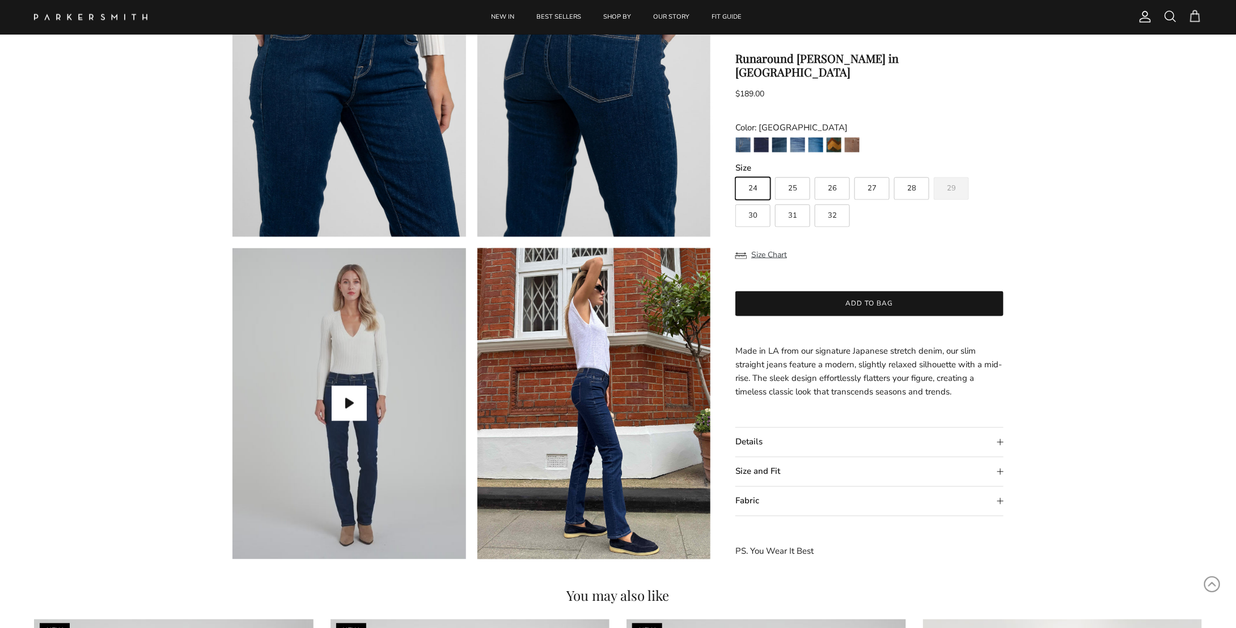
scroll to position [794, 0]
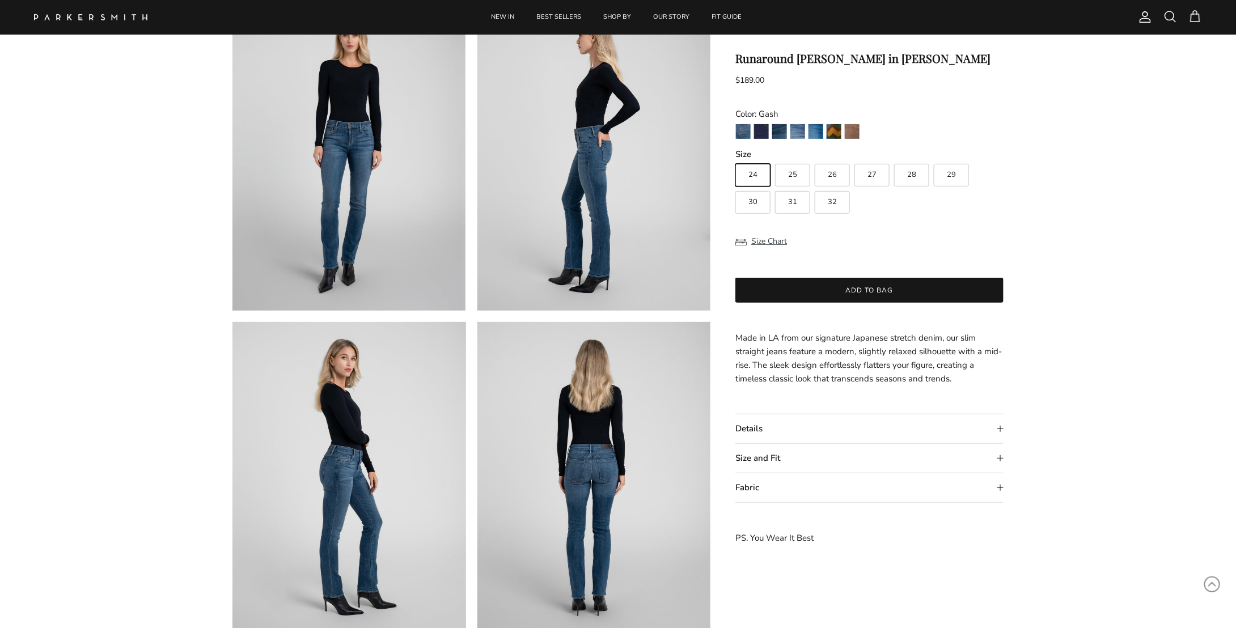
scroll to position [113, 0]
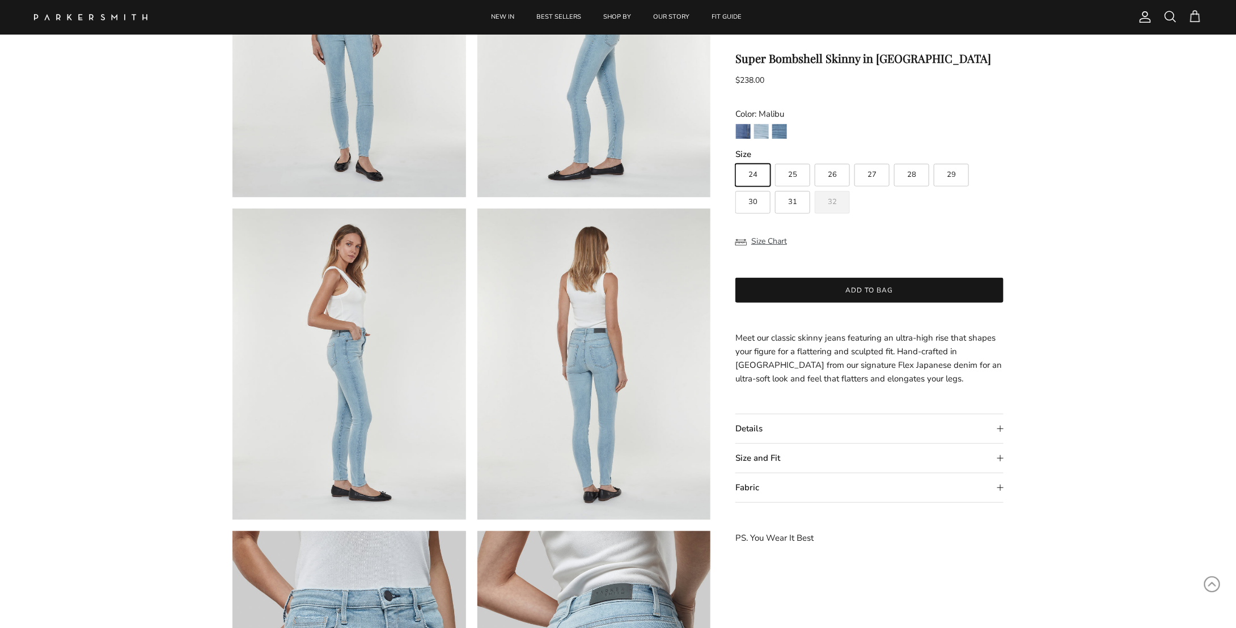
scroll to position [227, 0]
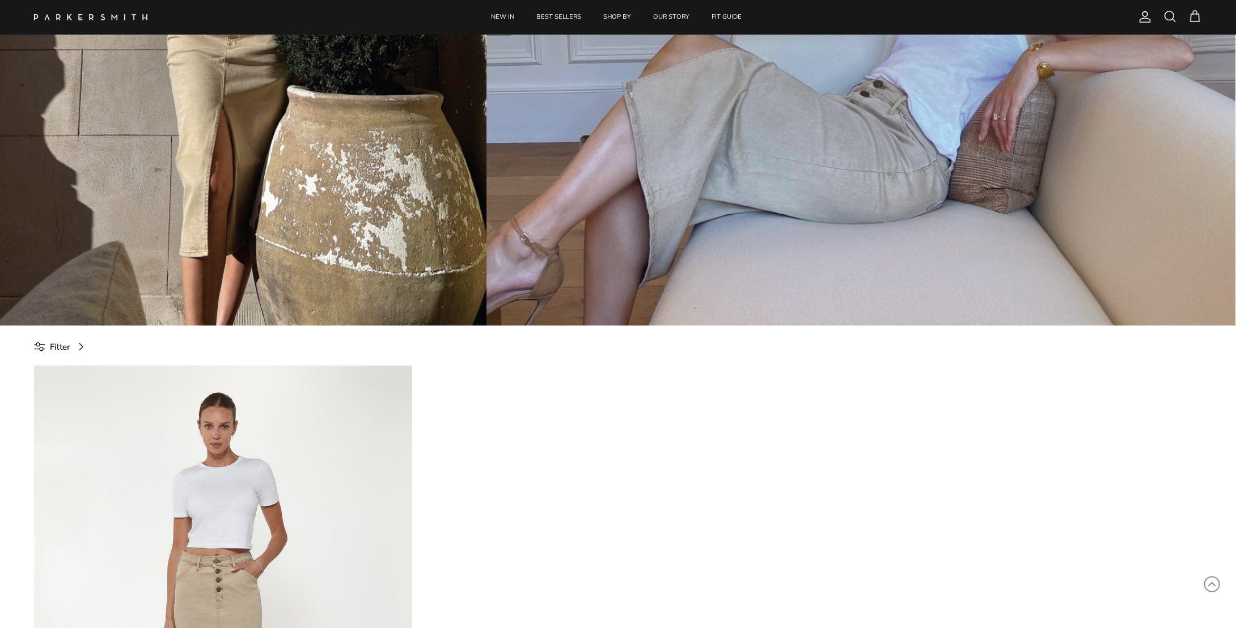
scroll to position [340, 0]
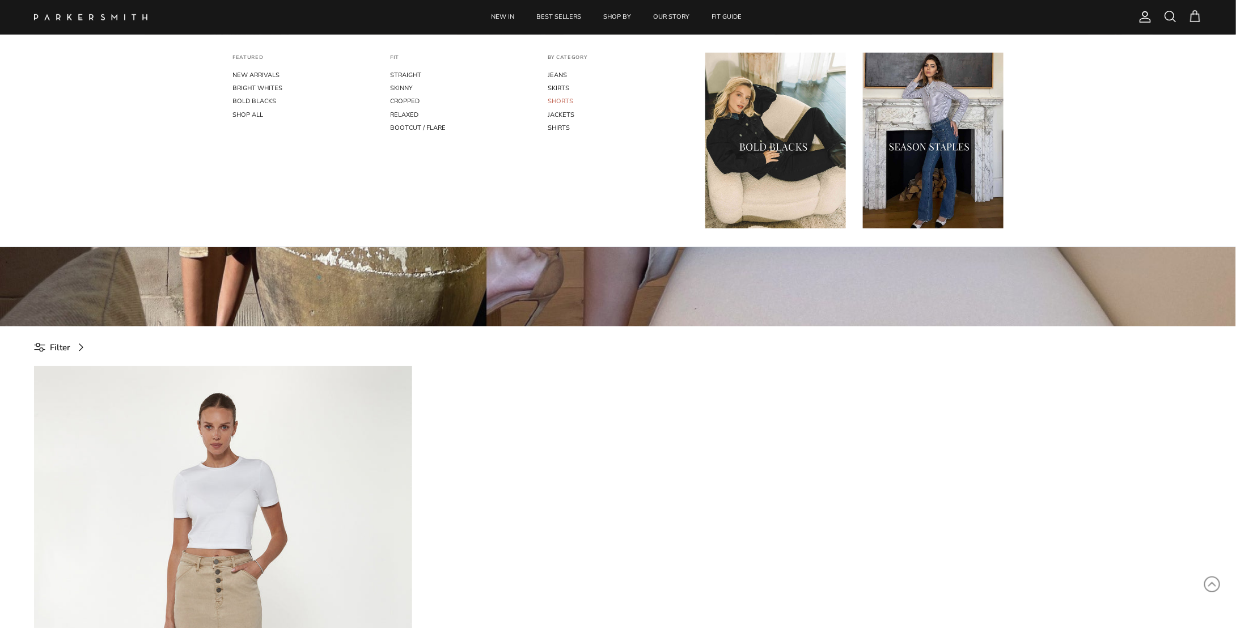
click at [556, 100] on link "SHORTS" at bounding box center [618, 101] width 141 height 13
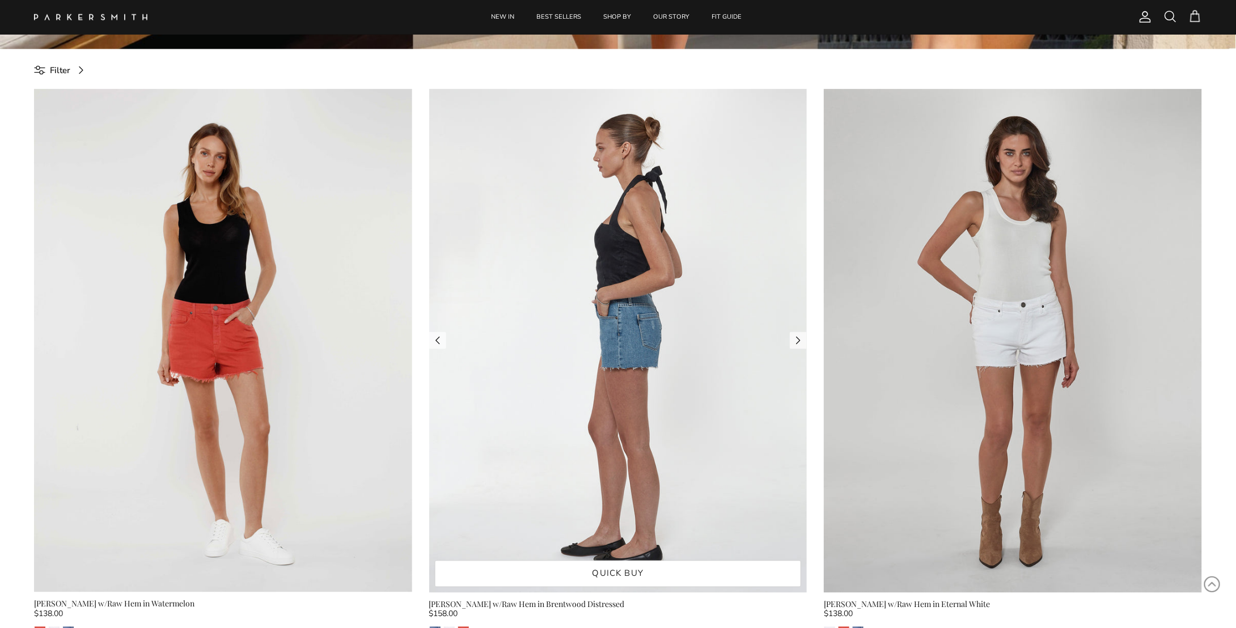
scroll to position [615, 0]
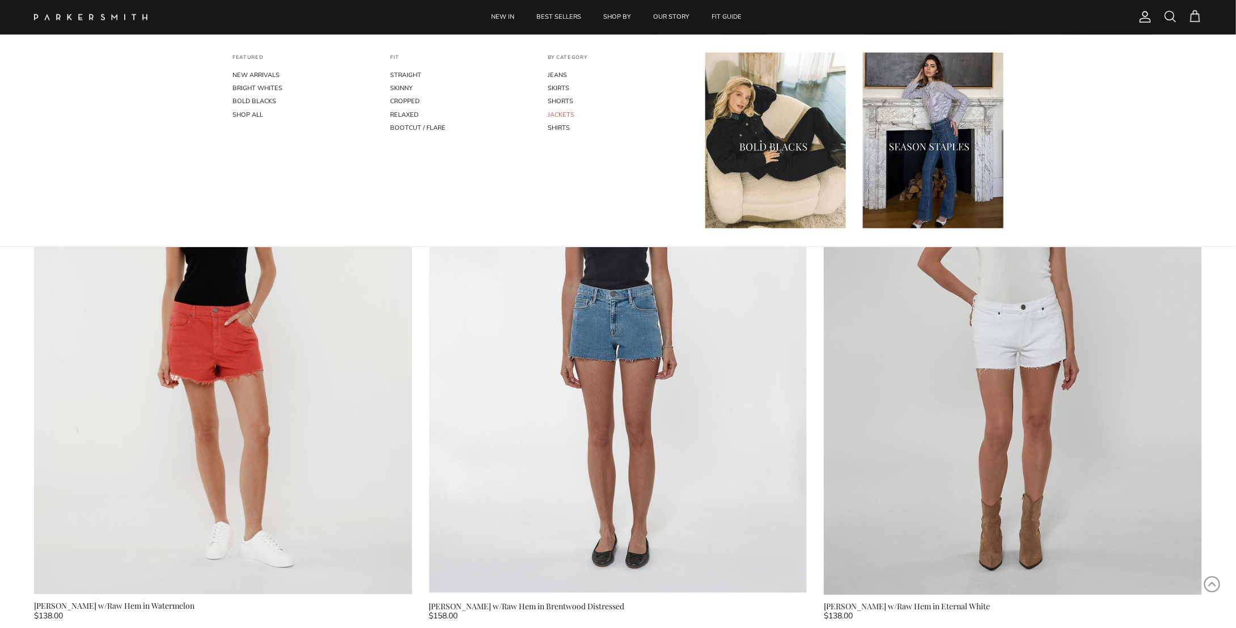
click at [574, 115] on link "JACKETS" at bounding box center [618, 114] width 141 height 13
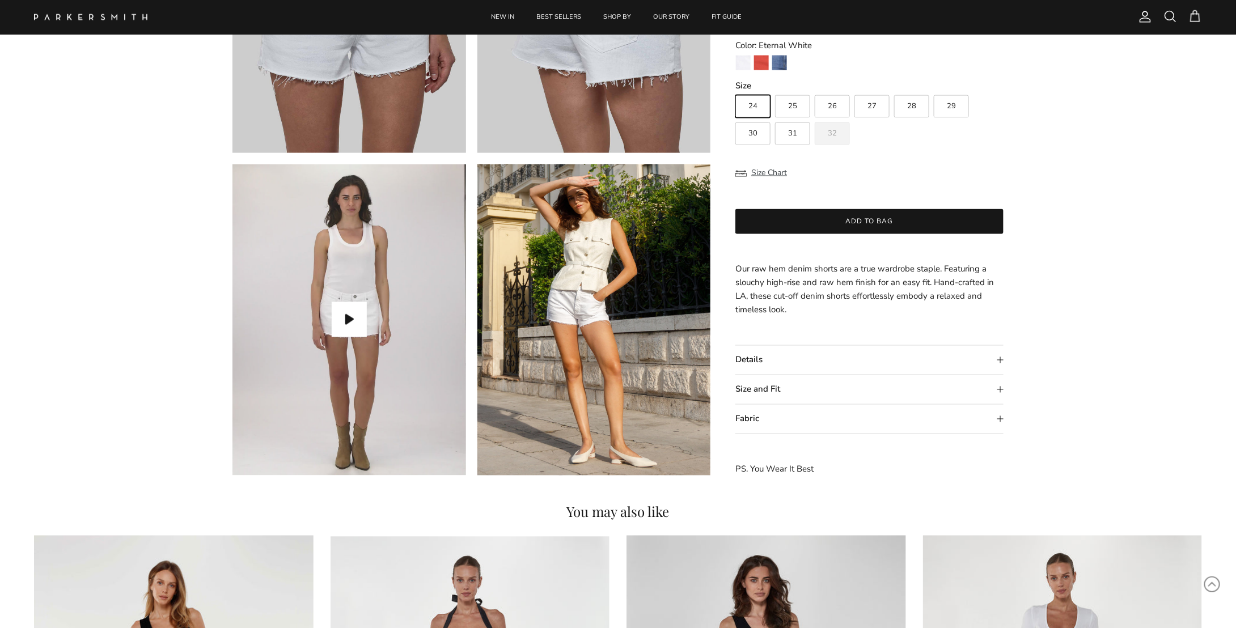
scroll to position [907, 0]
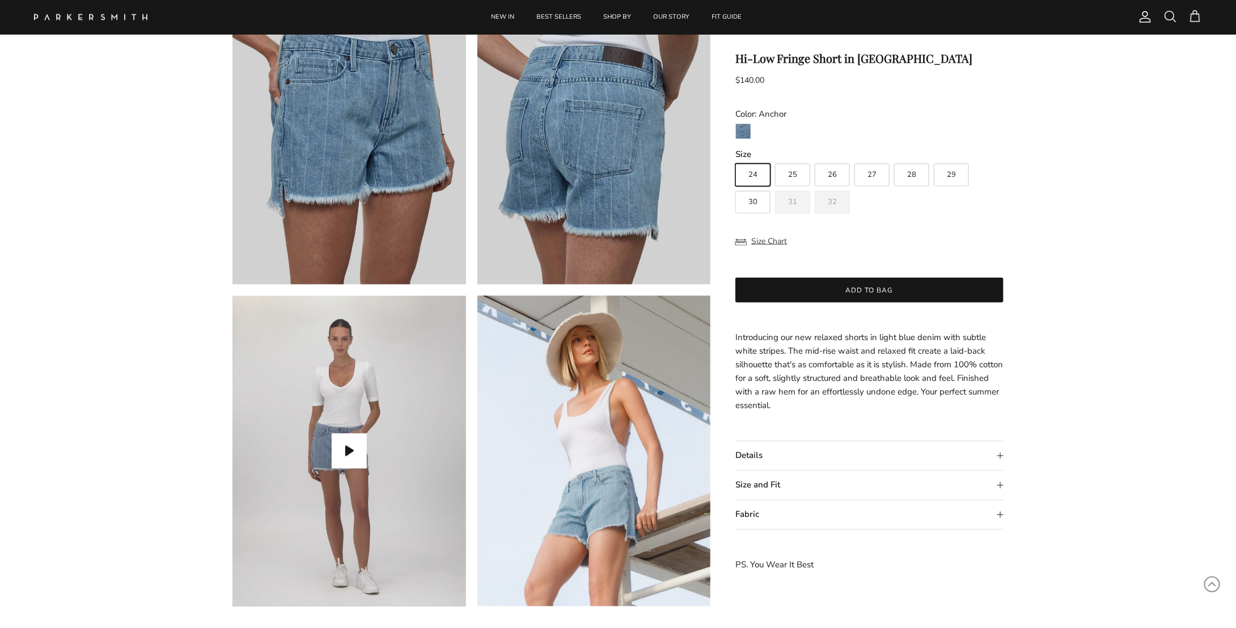
scroll to position [794, 0]
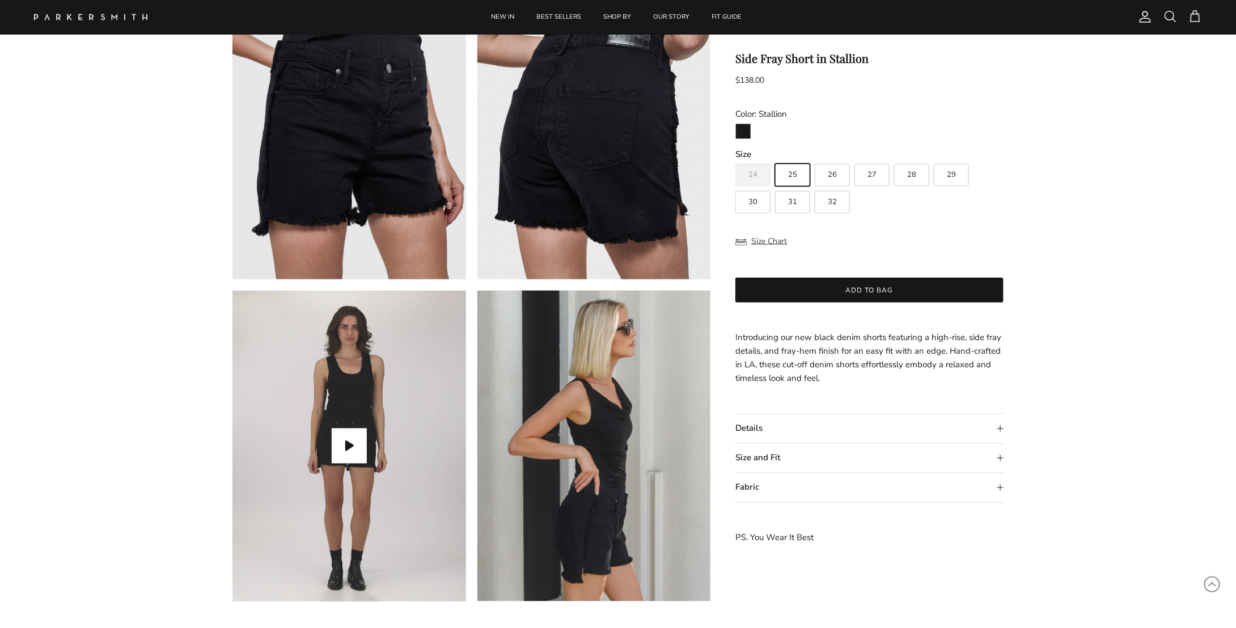
scroll to position [851, 0]
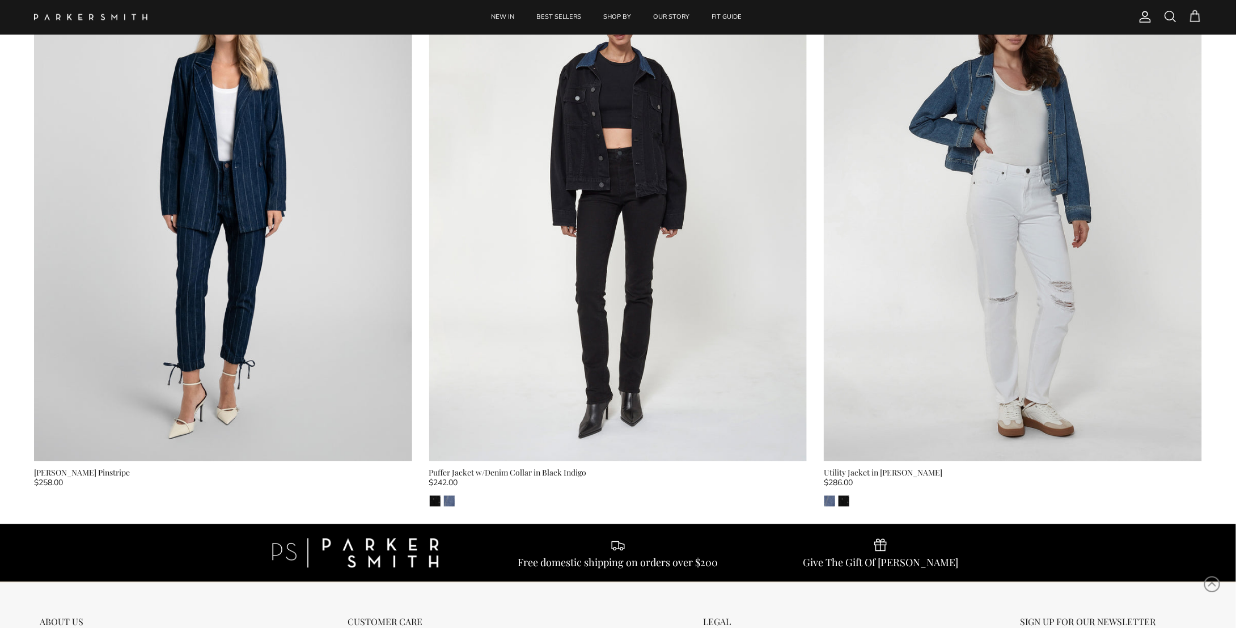
scroll to position [654, 0]
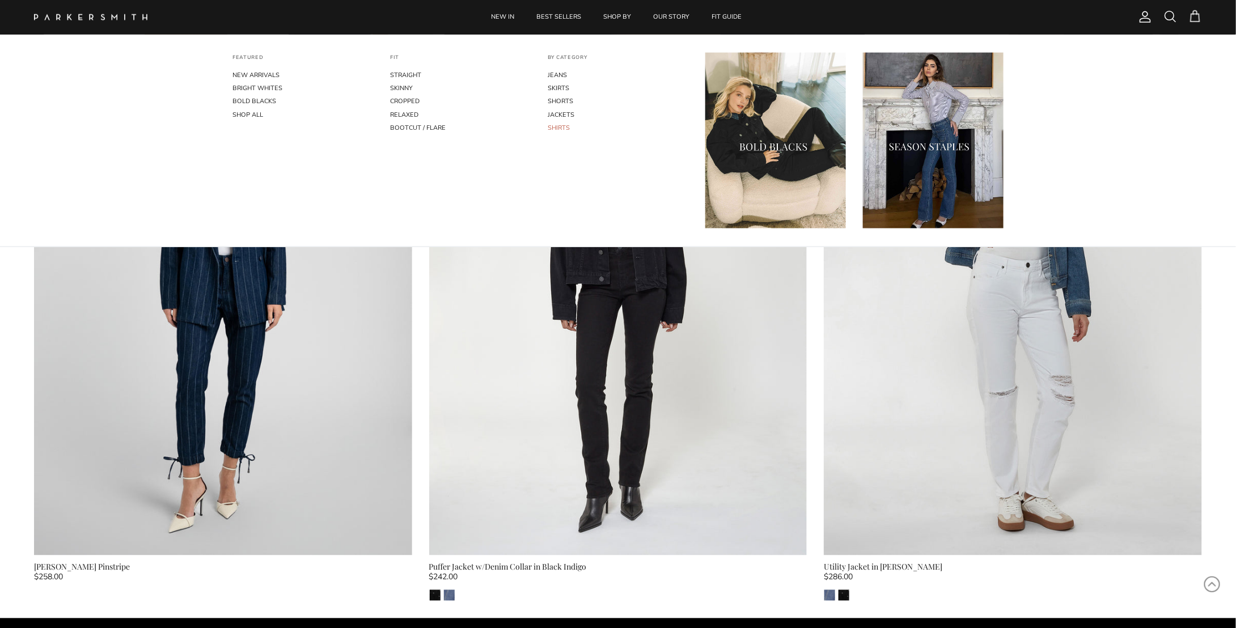
click at [563, 125] on link "SHIRTS" at bounding box center [618, 127] width 141 height 13
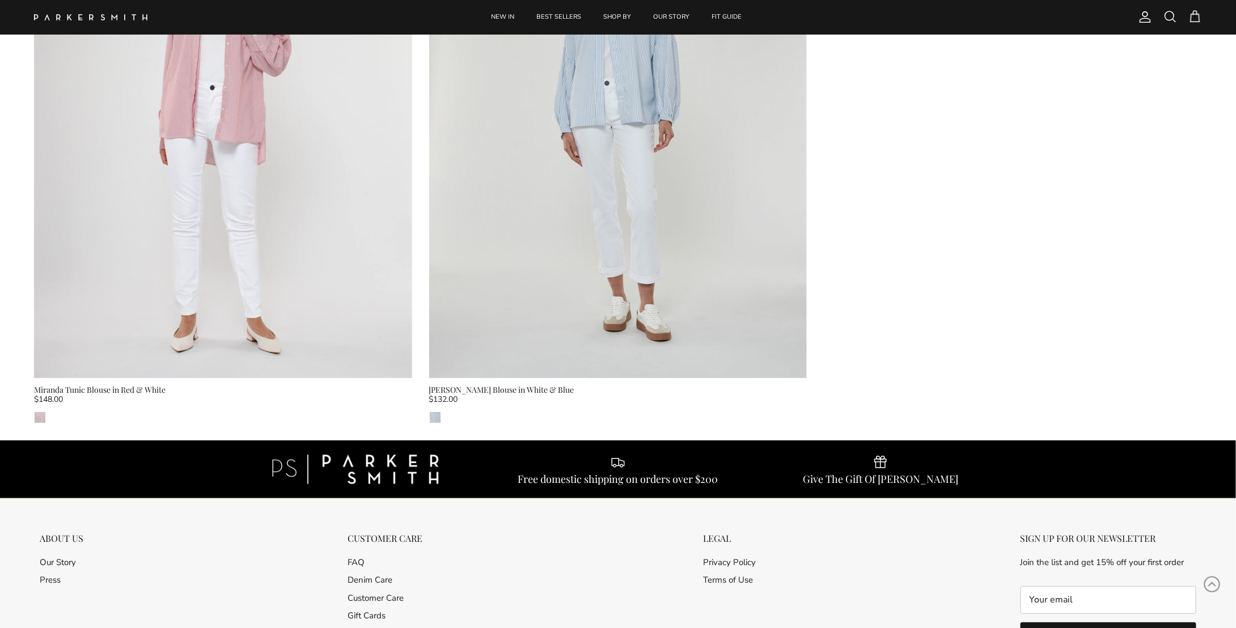
scroll to position [1985, 0]
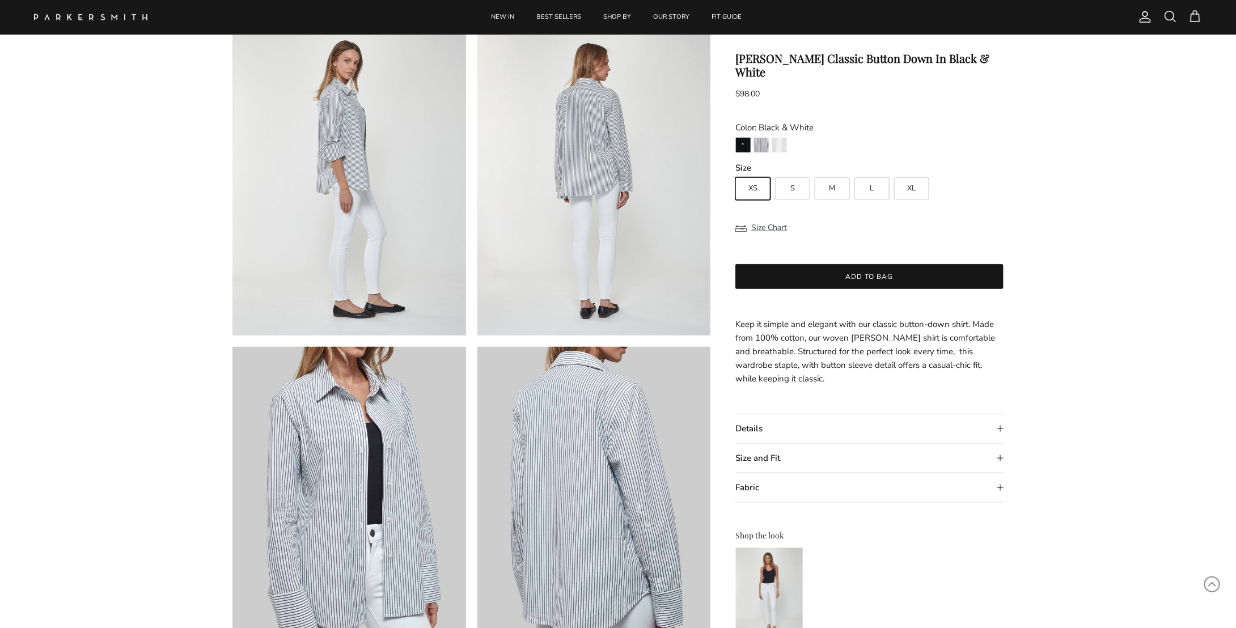
scroll to position [454, 0]
